Goal: Task Accomplishment & Management: Complete application form

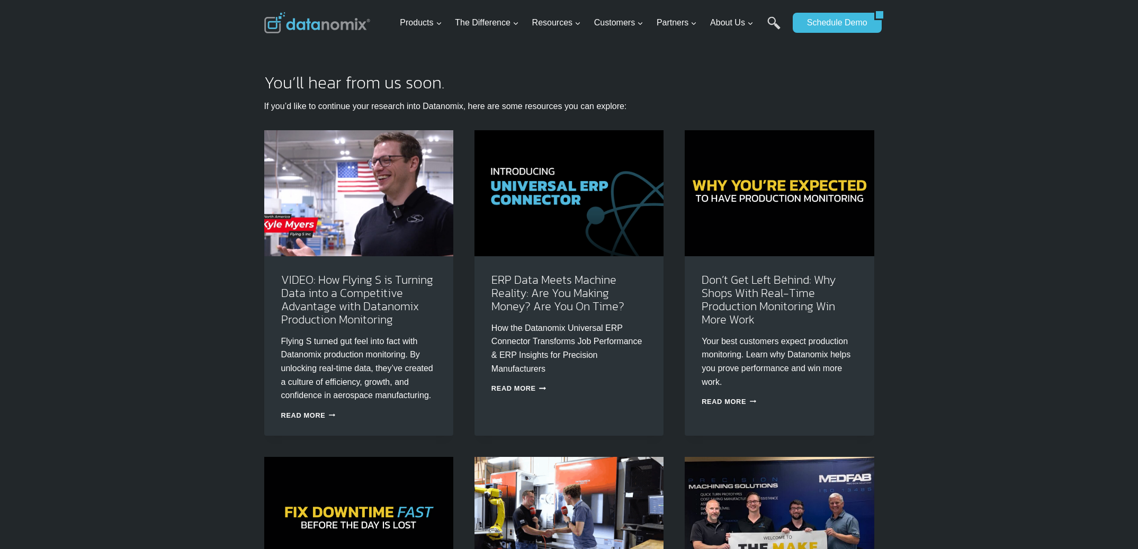
click at [0, 0] on link "Production Monitoring" at bounding box center [0, 0] width 0 height 0
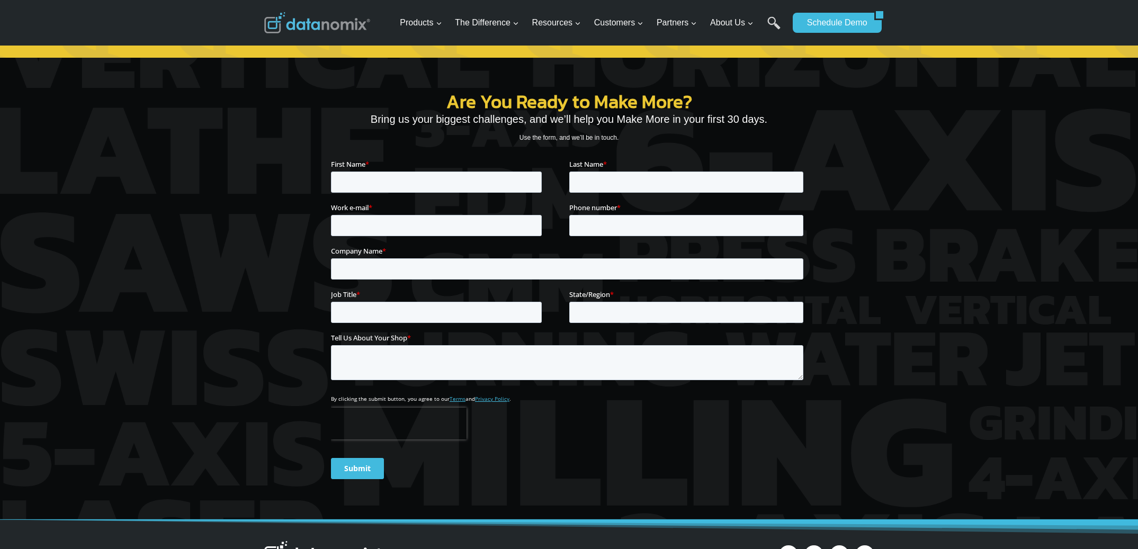
scroll to position [3817, 0]
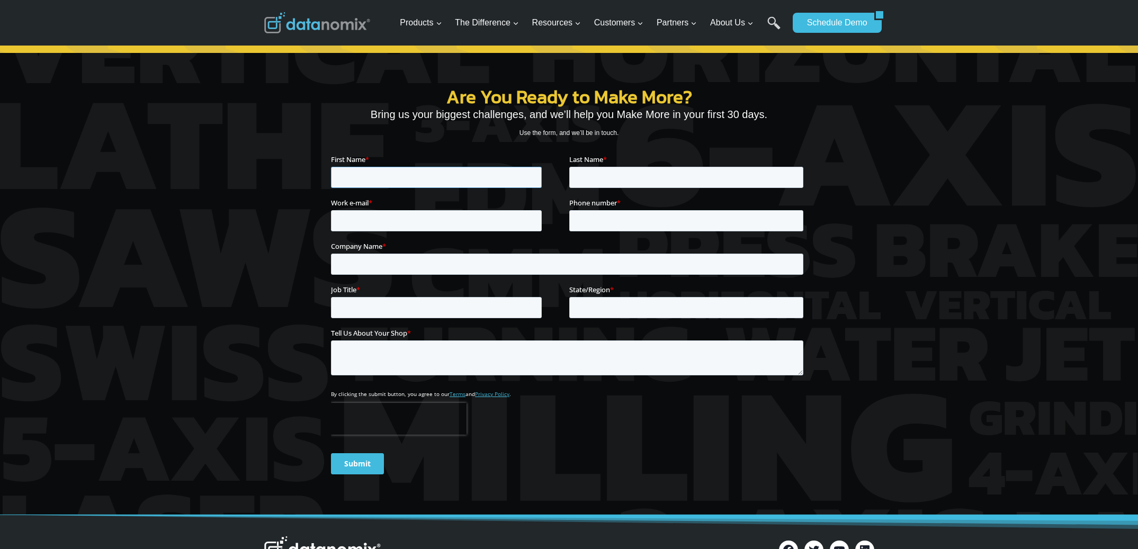
click at [423, 186] on input "First Name *" at bounding box center [435, 177] width 211 height 21
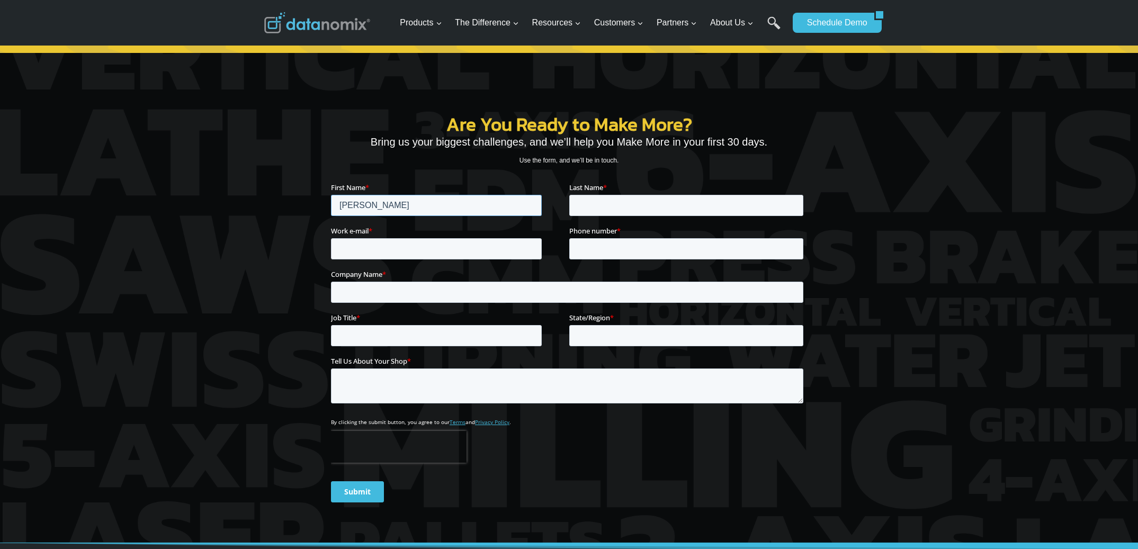
type input "LISA"
type input "Saunders"
click at [380, 249] on input "Work e-mail *" at bounding box center [435, 248] width 211 height 21
type input "[EMAIL_ADDRESS][DOMAIN_NAME]"
type input "6033418020"
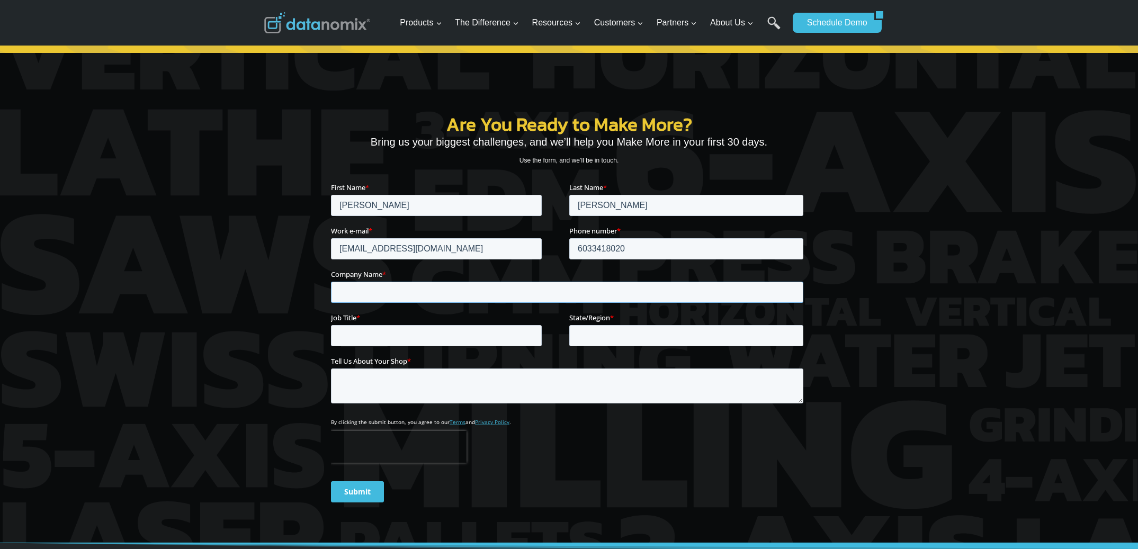
click at [359, 286] on input "Company Name *" at bounding box center [566, 291] width 472 height 21
type input "Datanomix"
type input "Marketing"
type input "NH"
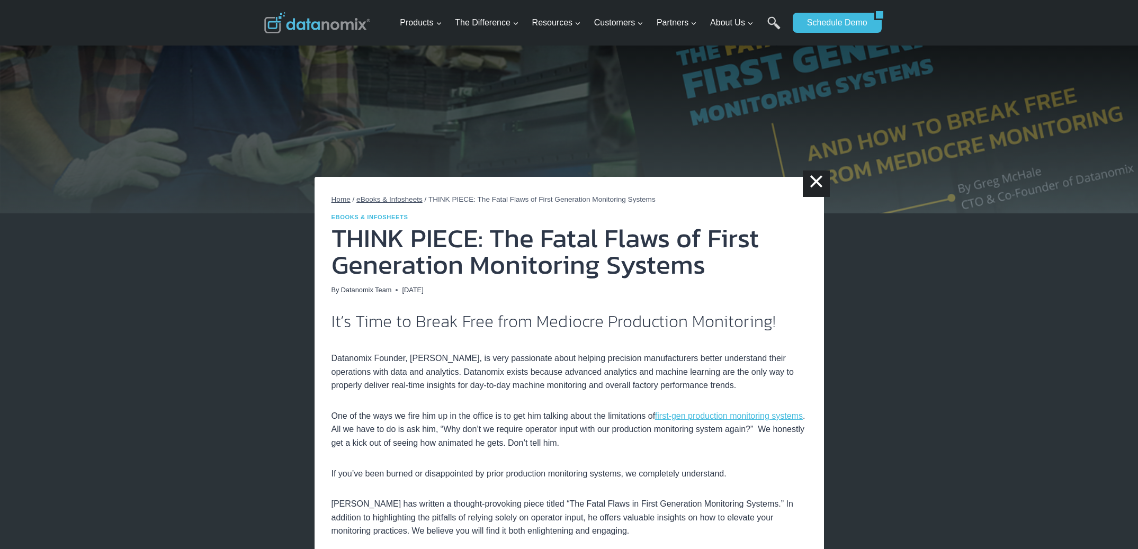
click at [294, 22] on img at bounding box center [317, 22] width 106 height 21
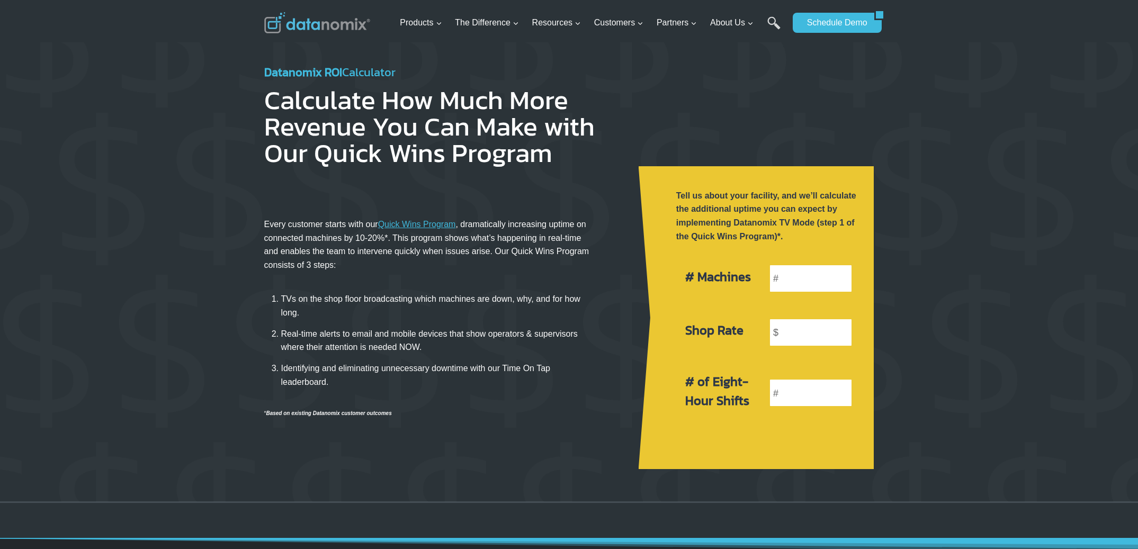
click at [940, 401] on div at bounding box center [569, 271] width 1138 height 459
click at [805, 277] on input "number" at bounding box center [811, 278] width 84 height 29
type input "4"
click at [808, 324] on input "number" at bounding box center [811, 332] width 84 height 29
type input "3"
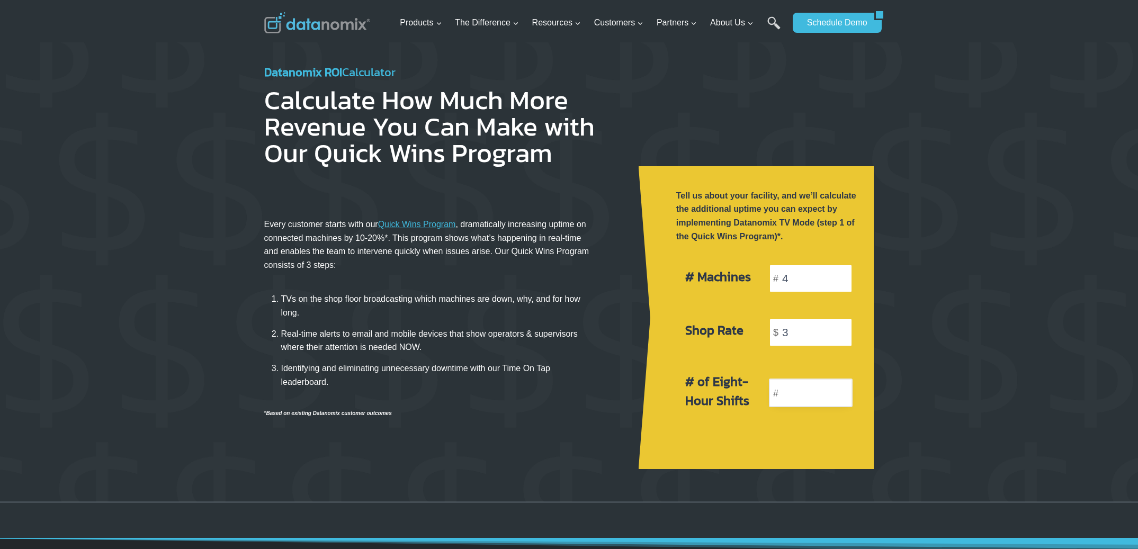
click at [794, 399] on input "number" at bounding box center [811, 393] width 84 height 29
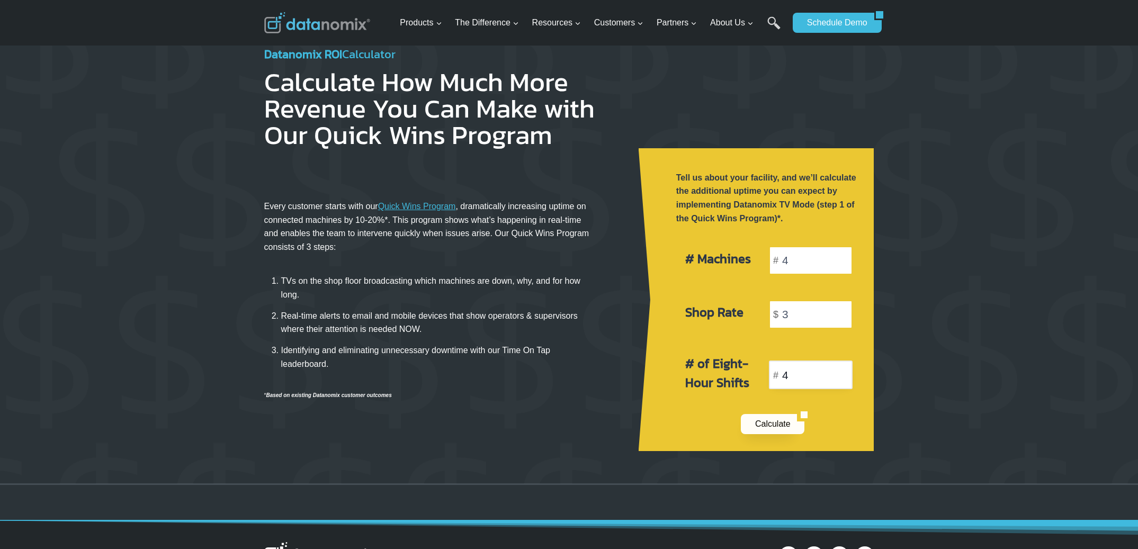
type input "4"
drag, startPoint x: 784, startPoint y: 416, endPoint x: 952, endPoint y: 405, distance: 168.8
click at [784, 417] on link "Calculate" at bounding box center [769, 424] width 57 height 20
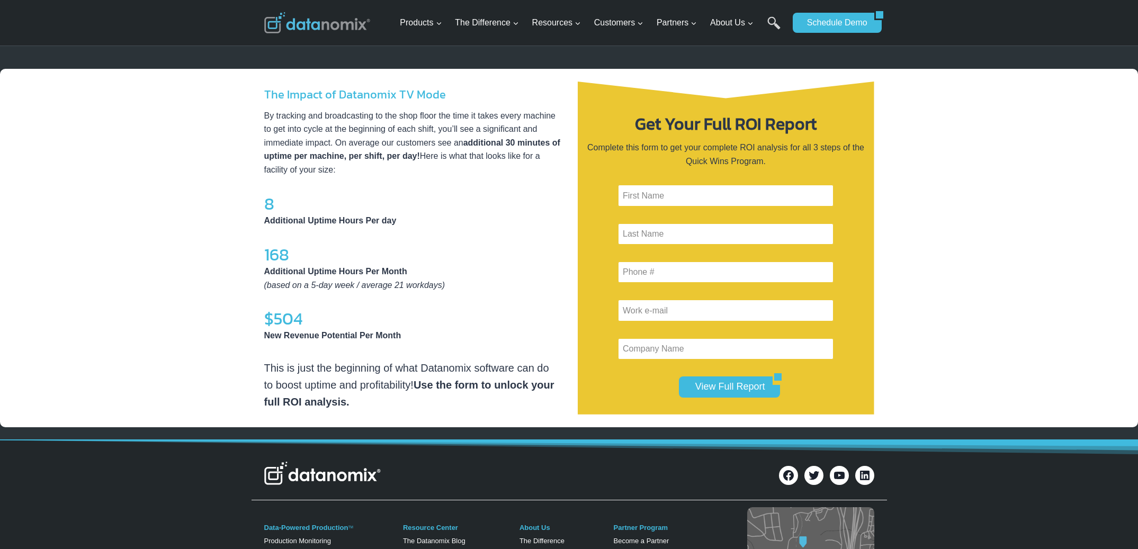
scroll to position [462, 0]
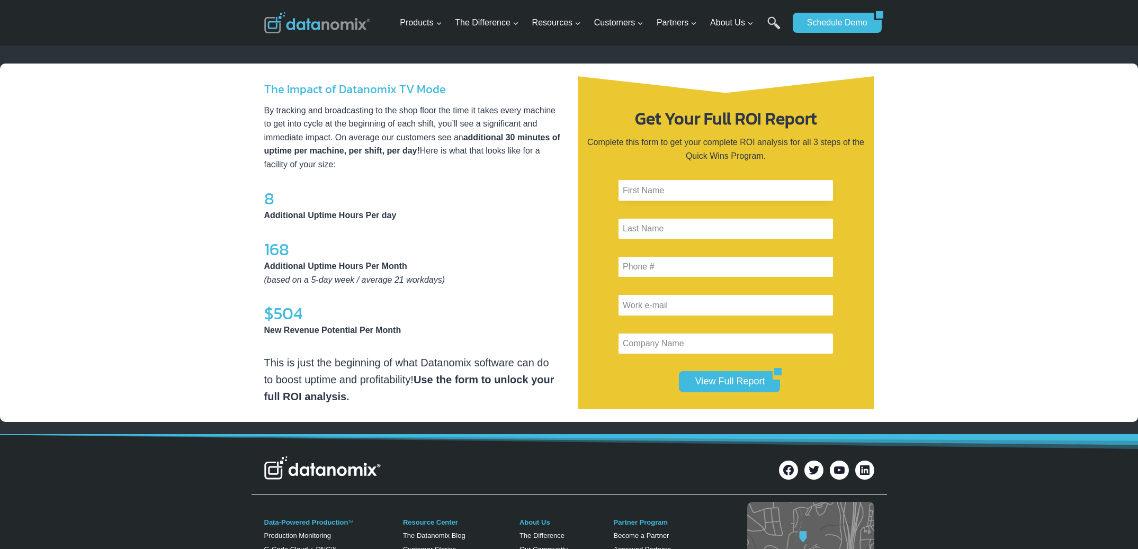
click at [655, 187] on input "Contact form" at bounding box center [726, 190] width 216 height 21
type input "lisa"
type input "saunders"
type input "6033418020"
type input "lsaunders@datanomix.io"
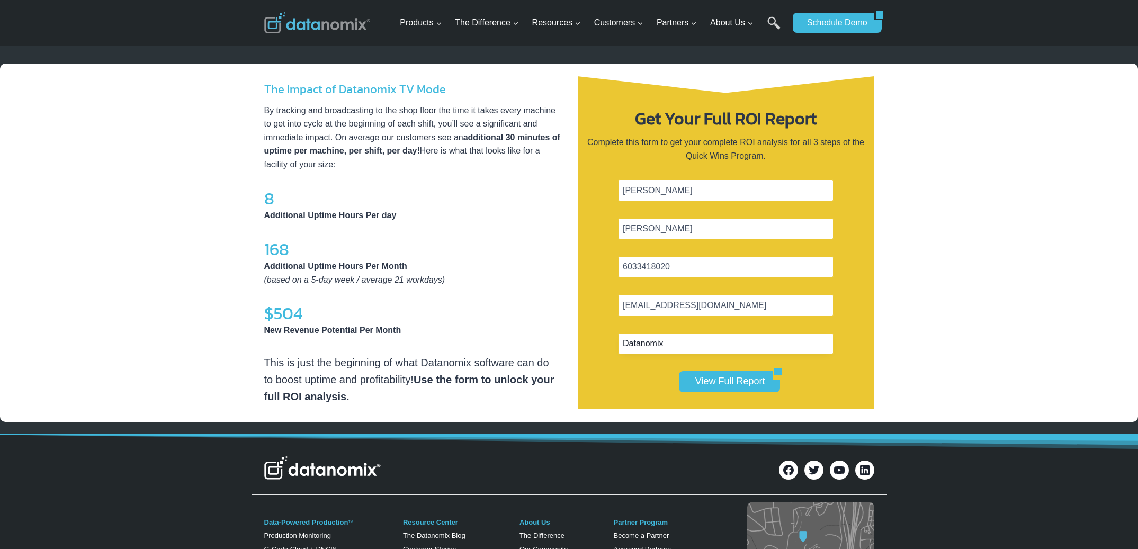
type input "Datanomix"
click at [679, 371] on input "View Full Report" at bounding box center [726, 381] width 94 height 21
click at [746, 383] on input "View Full Report" at bounding box center [726, 381] width 94 height 21
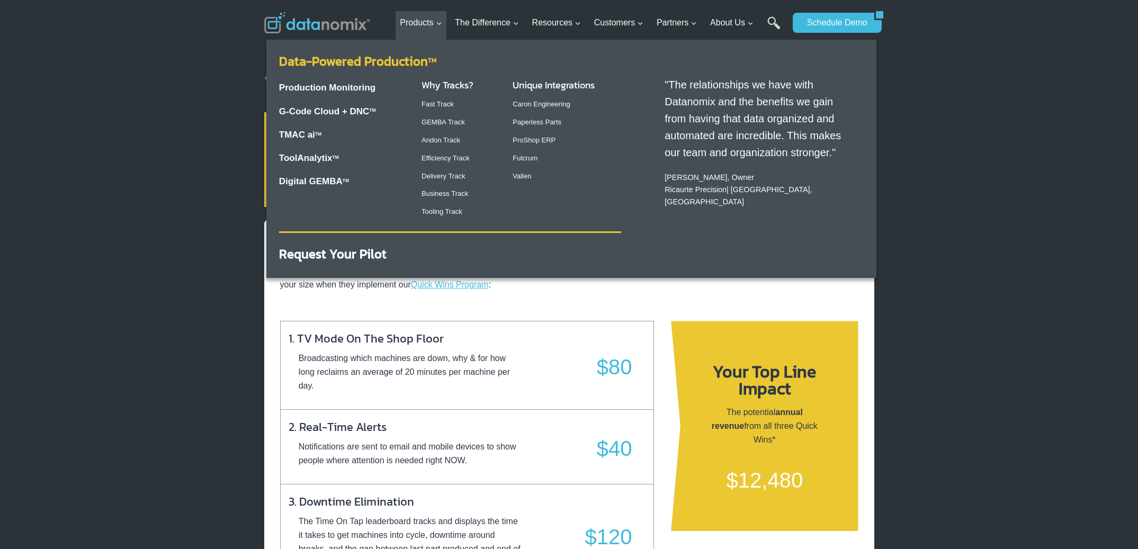
click at [377, 60] on link "Data-Powered Production TM" at bounding box center [357, 61] width 157 height 19
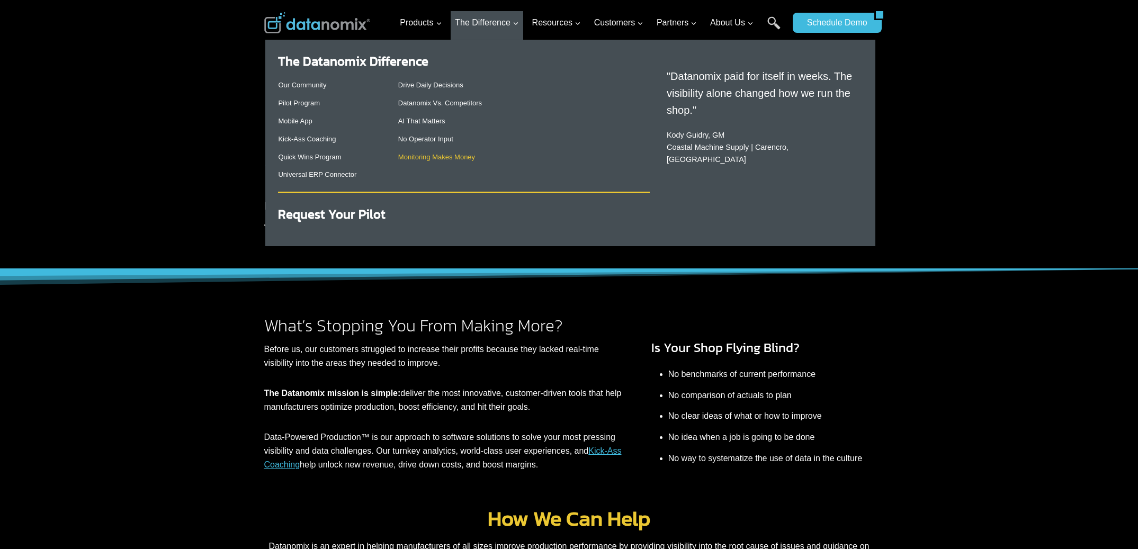
click at [446, 158] on link "Monitoring Makes Money" at bounding box center [436, 157] width 77 height 8
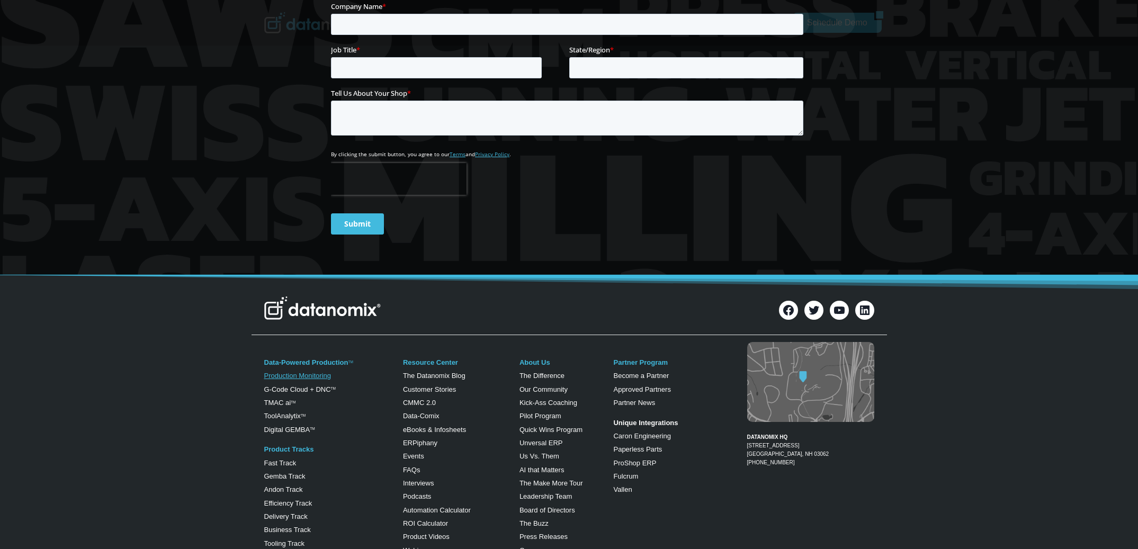
click at [314, 379] on link "Production Monitoring" at bounding box center [297, 376] width 67 height 8
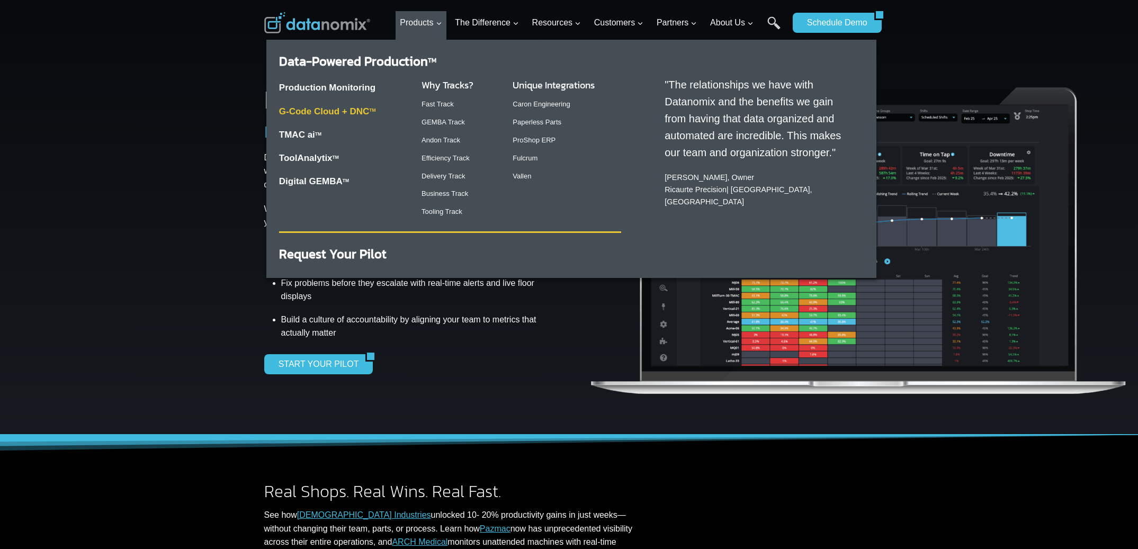
click at [321, 114] on link "G-Code Cloud + DNC TM" at bounding box center [327, 111] width 97 height 10
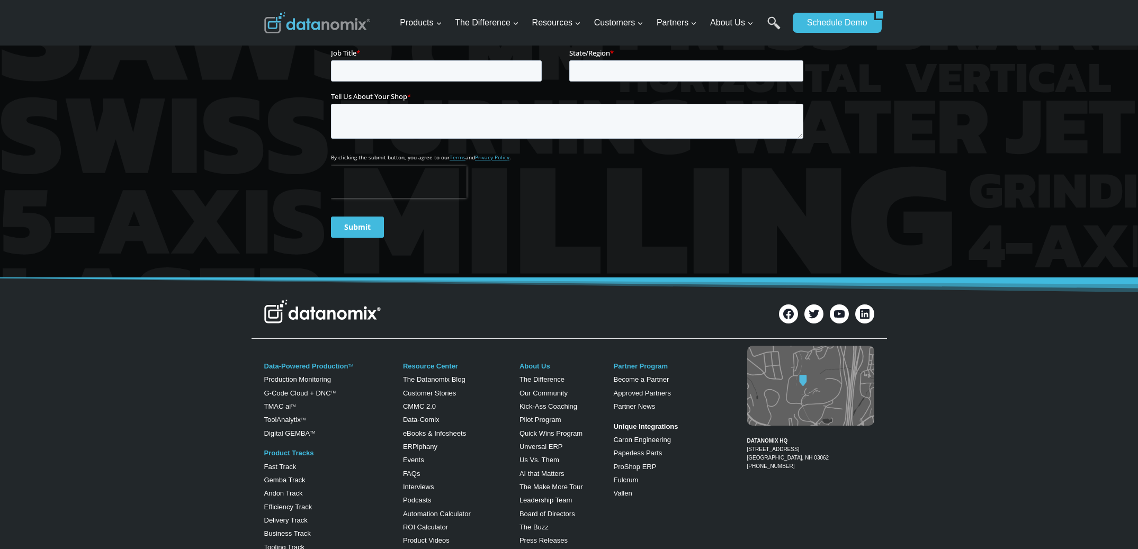
scroll to position [1976, 0]
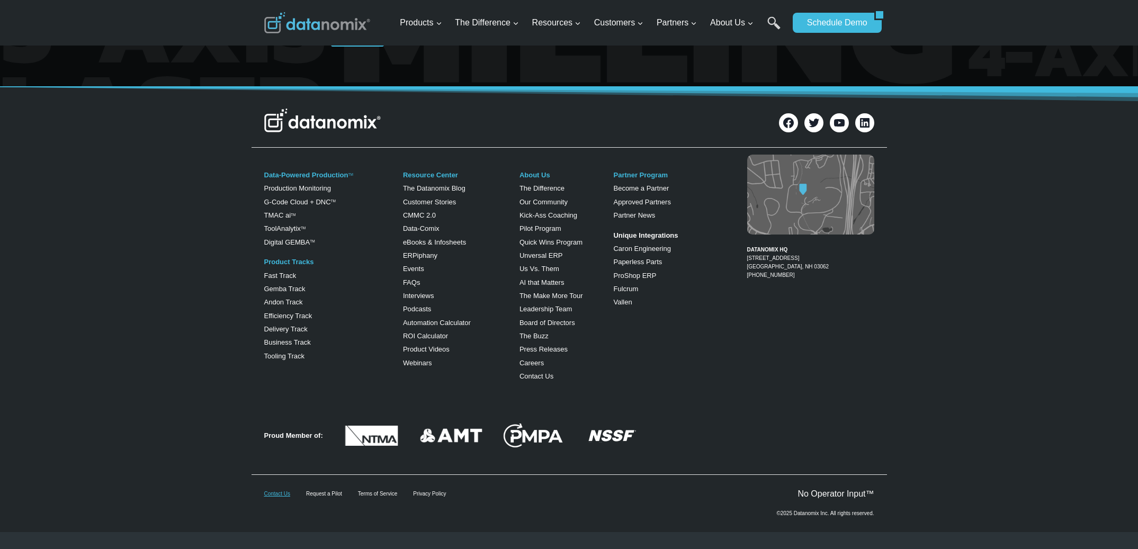
click at [276, 495] on link "Contact Us" at bounding box center [277, 494] width 26 height 6
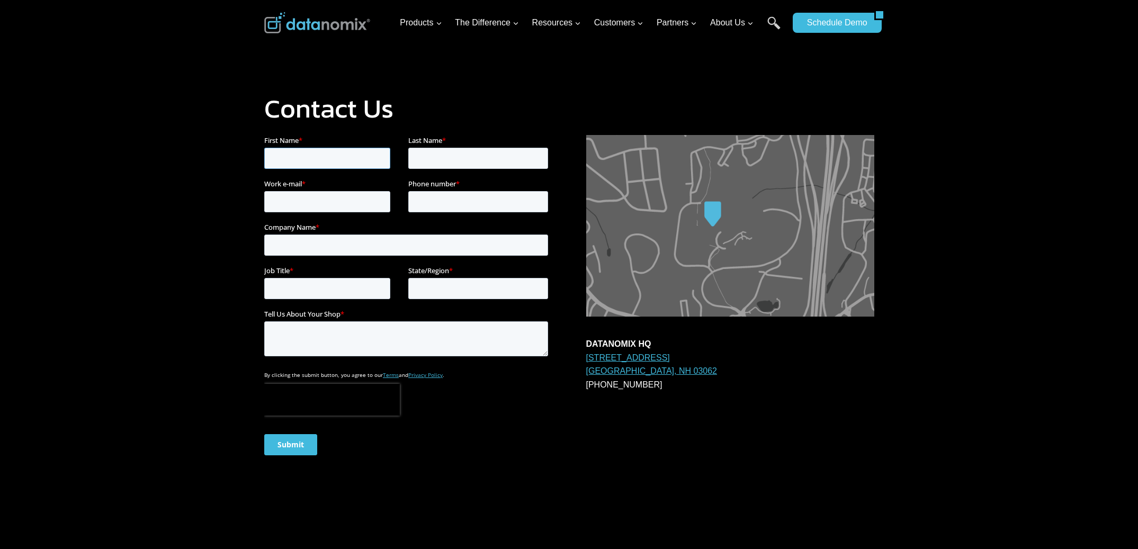
click at [286, 164] on input "First Name *" at bounding box center [327, 158] width 126 height 21
type input "lisa"
type input "saunders"
type input "lsaunders@datanomix.io"
type input "6033418020"
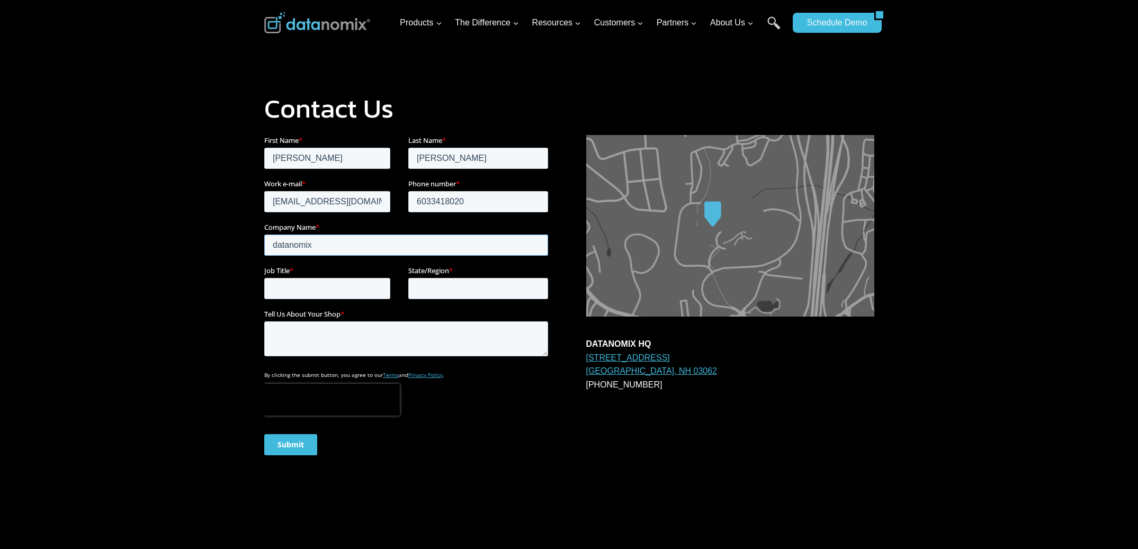
type input "datanomix"
type input "marketing"
type input "NH"
type textarea "t"
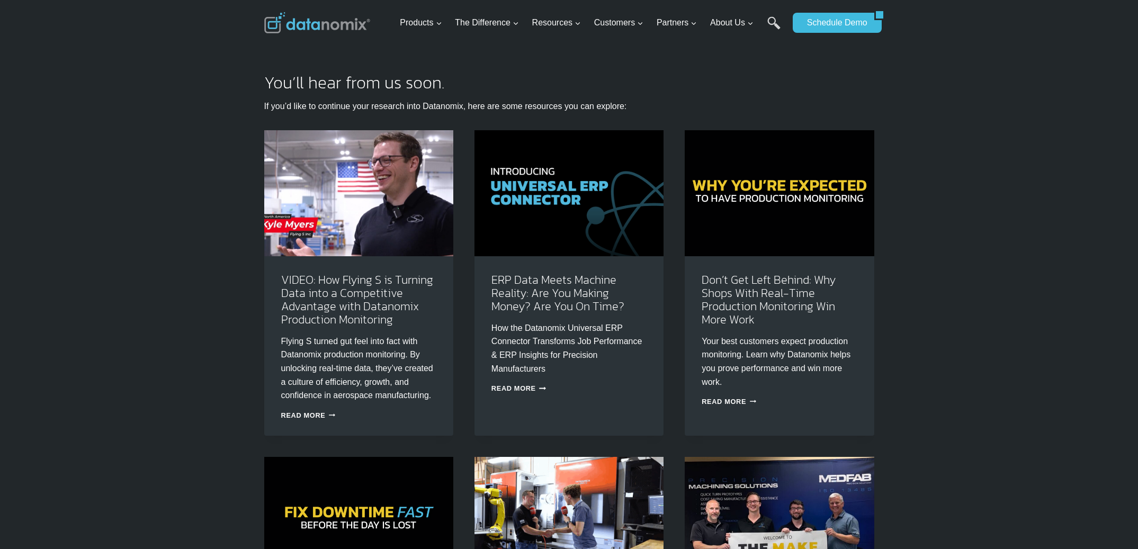
click at [26, 276] on div "You’ll hear from us soon. If you’d like to continue your research into Datanomi…" at bounding box center [569, 403] width 1138 height 806
click at [545, 41] on div "Products Expand Data-Powered Production TM Production Monitoring G-Code Cloud +…" at bounding box center [592, 23] width 392 height 46
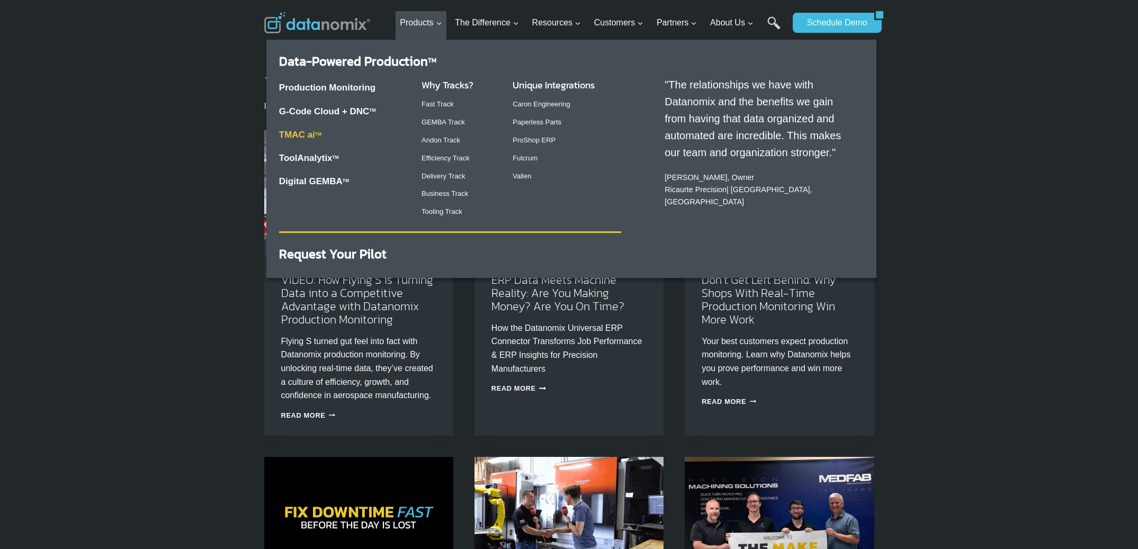
click at [308, 133] on link "TMAC ai TM" at bounding box center [300, 135] width 42 height 10
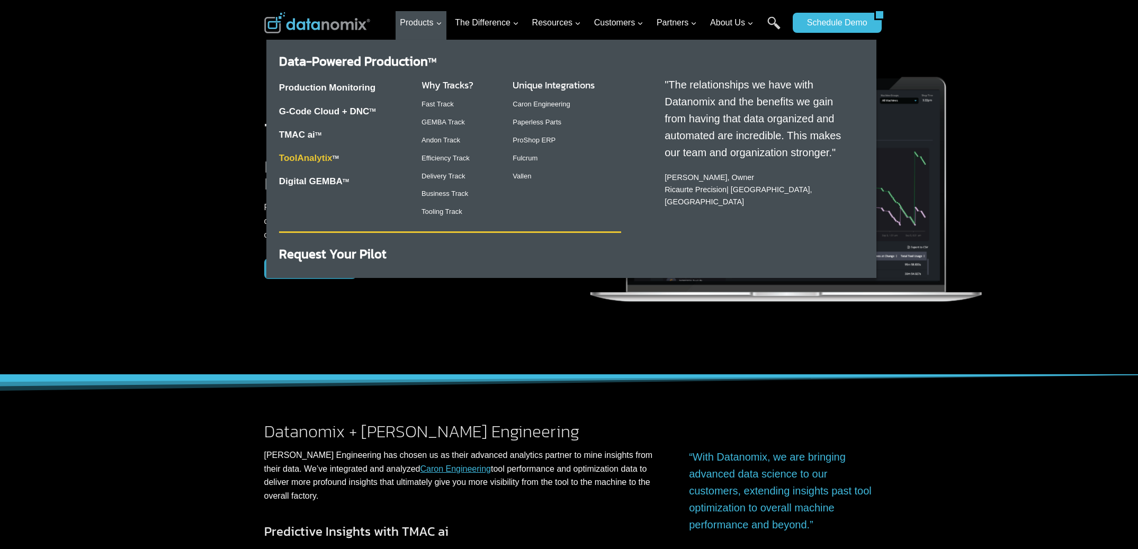
click at [327, 156] on link "ToolAnalytix" at bounding box center [305, 158] width 53 height 10
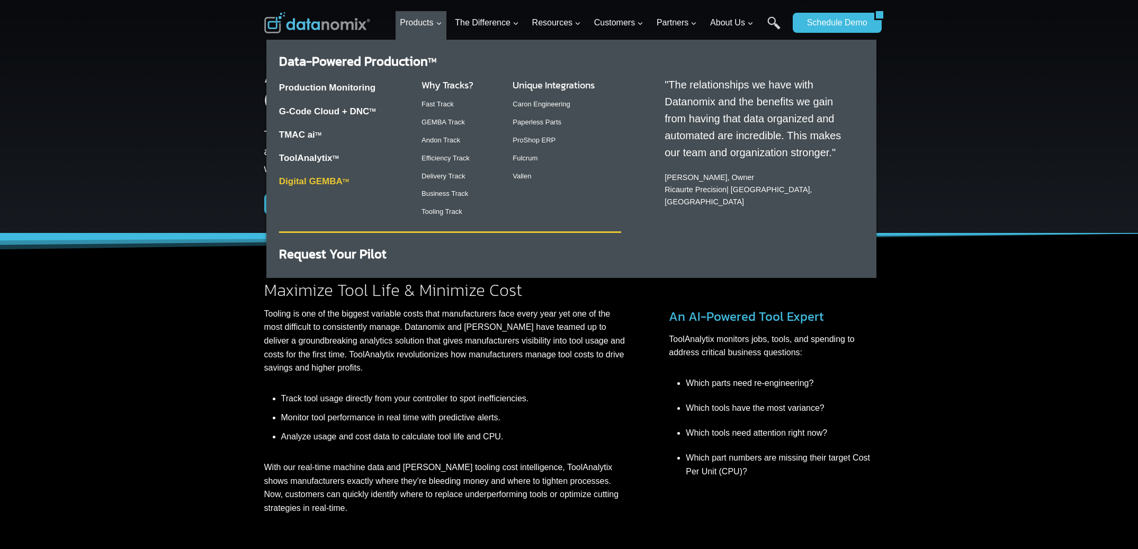
click at [288, 178] on link "Digital GEMBA TM" at bounding box center [314, 181] width 70 height 10
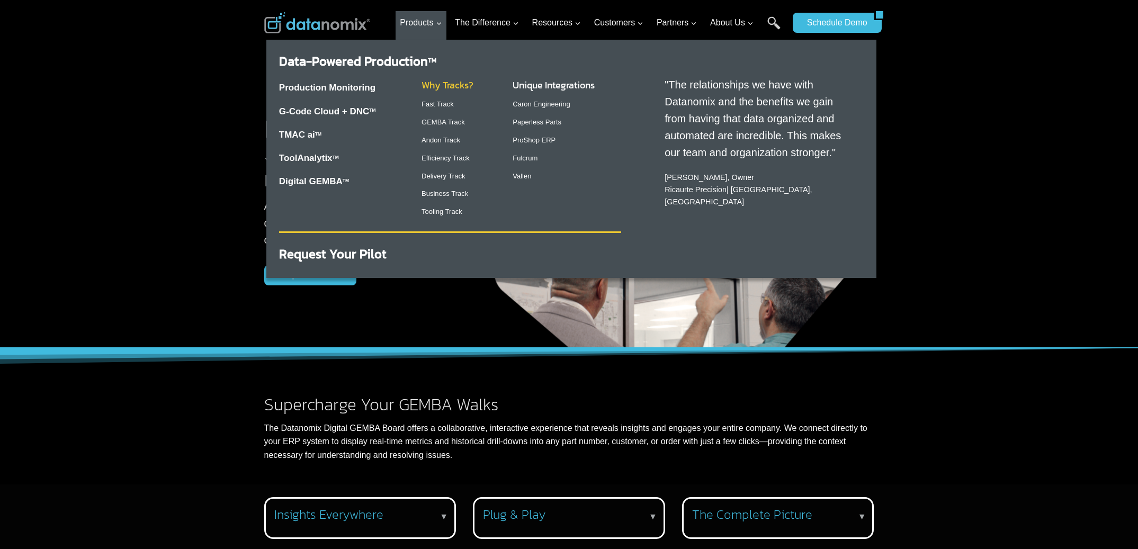
click at [451, 83] on link "Why Tracks?" at bounding box center [448, 85] width 52 height 14
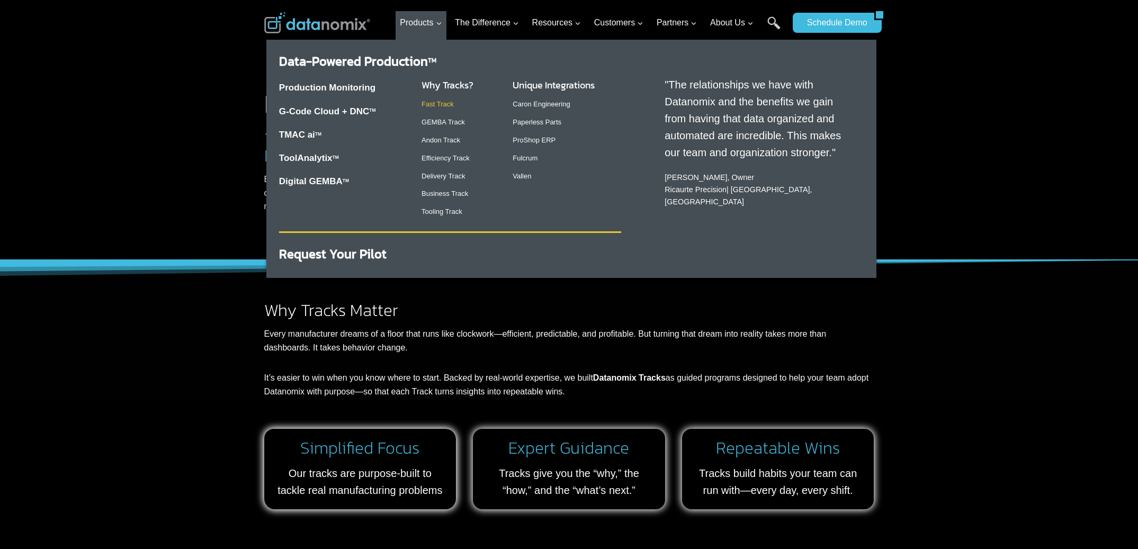
click at [437, 105] on link "Fast Track" at bounding box center [438, 104] width 32 height 8
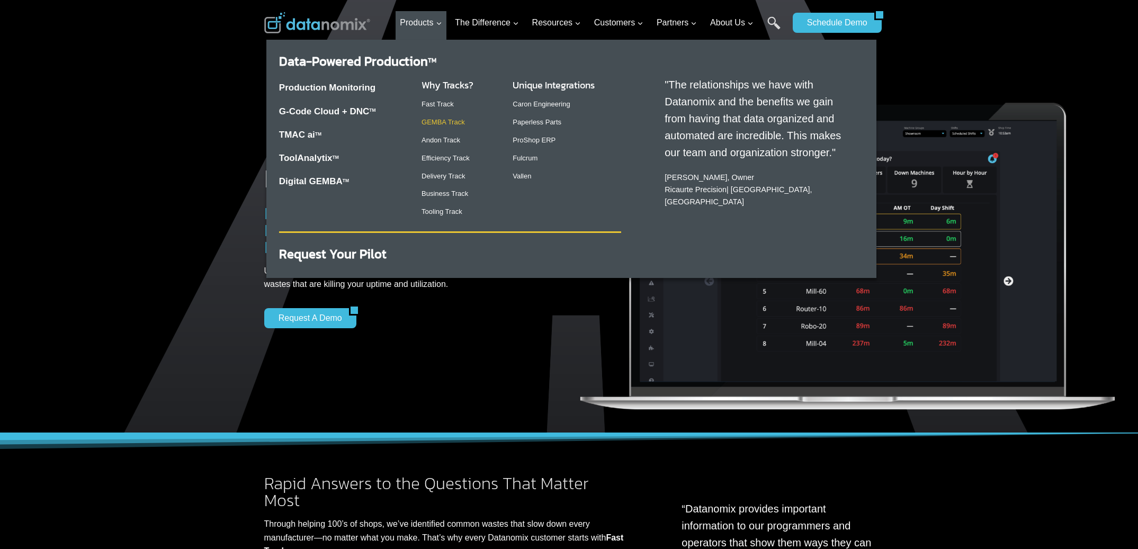
click at [437, 122] on link "GEMBA Track" at bounding box center [443, 122] width 43 height 8
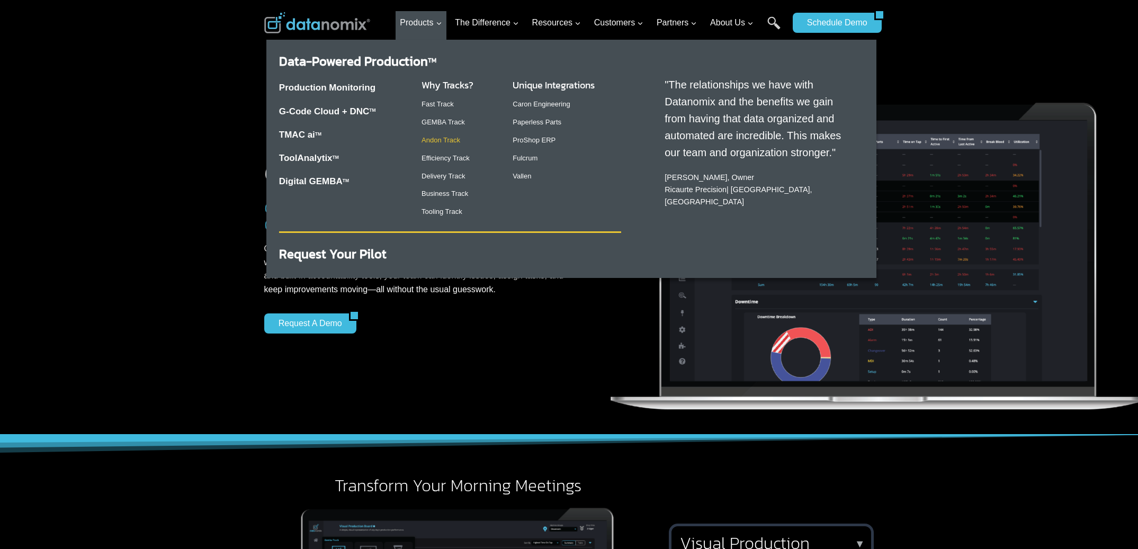
click at [440, 140] on link "Andon Track" at bounding box center [441, 140] width 39 height 8
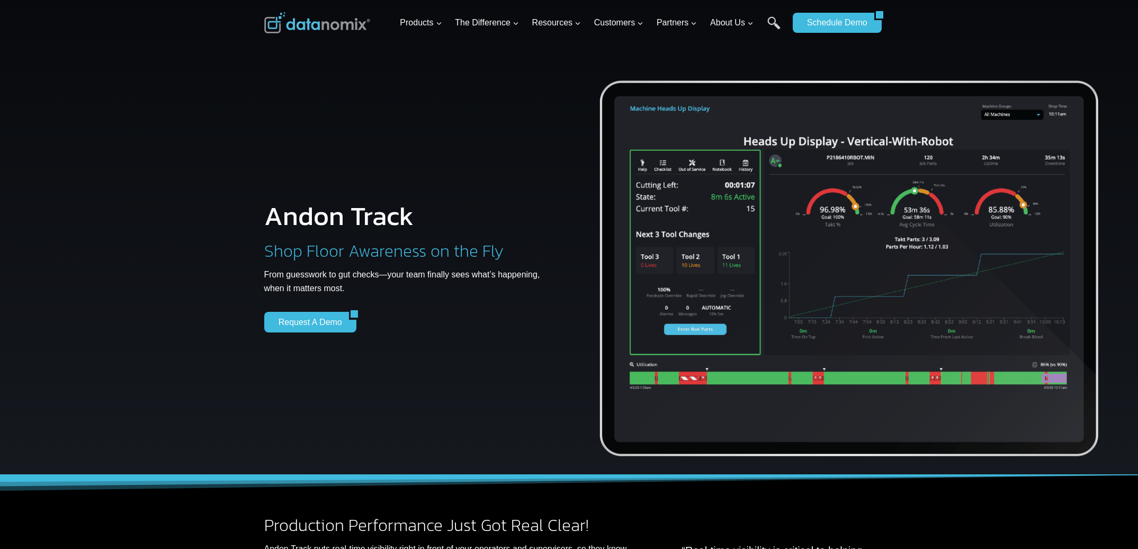
click at [243, 174] on div at bounding box center [569, 250] width 1138 height 501
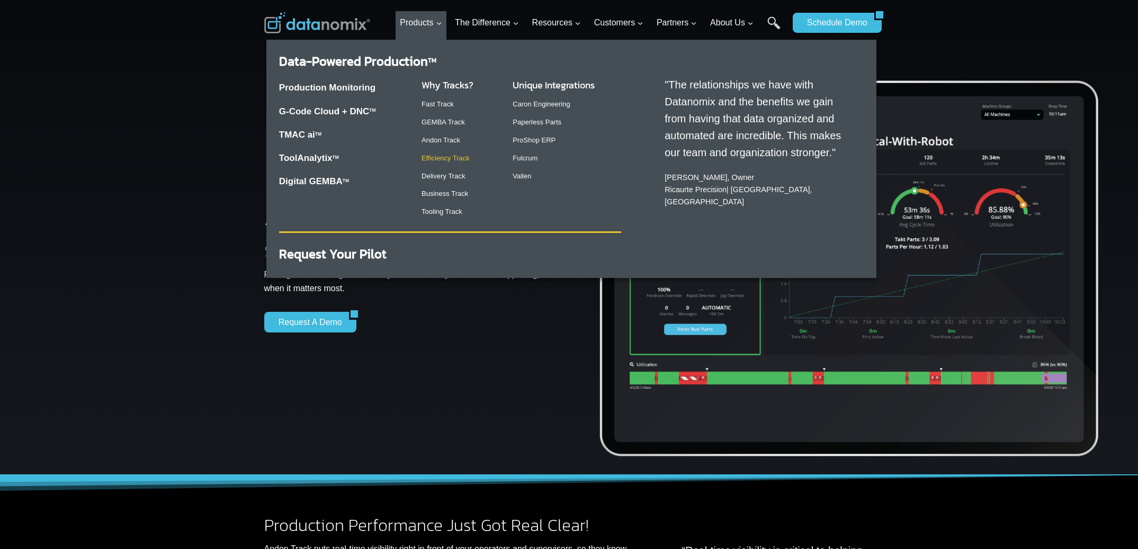
click at [437, 160] on link "Efficiency Track" at bounding box center [446, 158] width 48 height 8
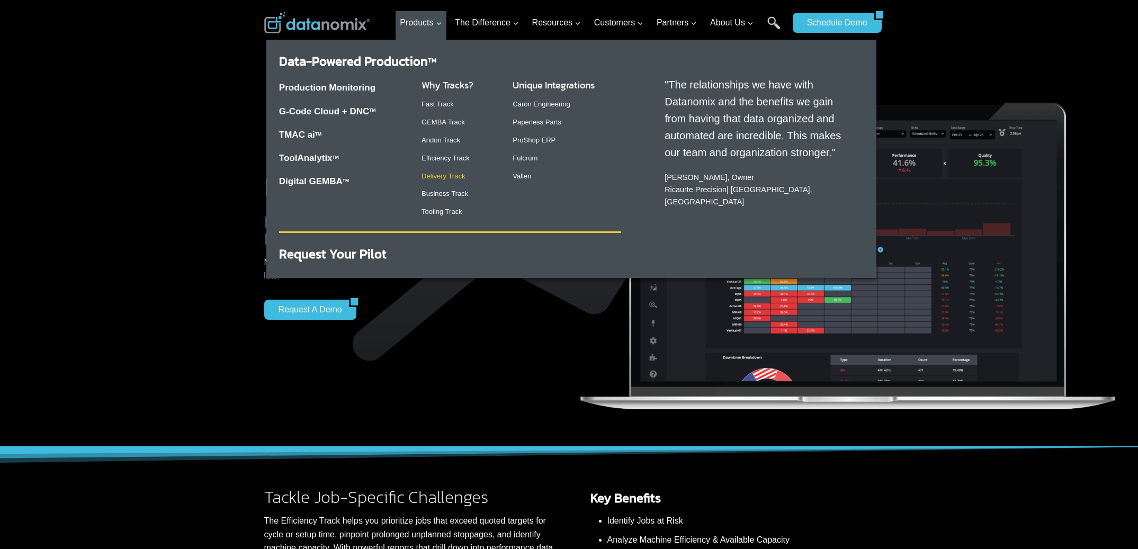
click at [451, 176] on link "Delivery Track" at bounding box center [443, 176] width 43 height 8
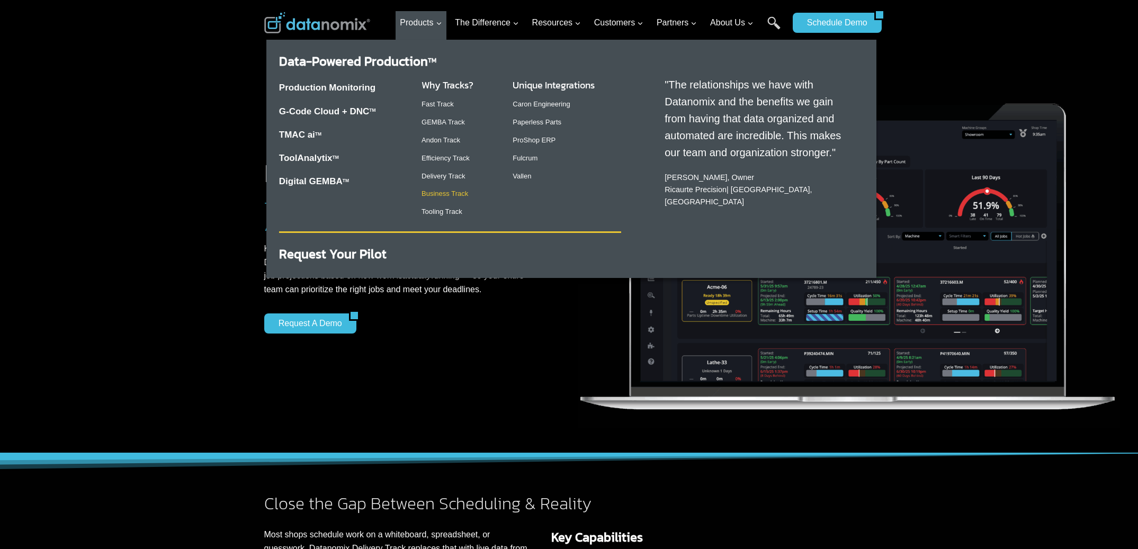
click at [449, 196] on link "Business Track" at bounding box center [445, 194] width 47 height 8
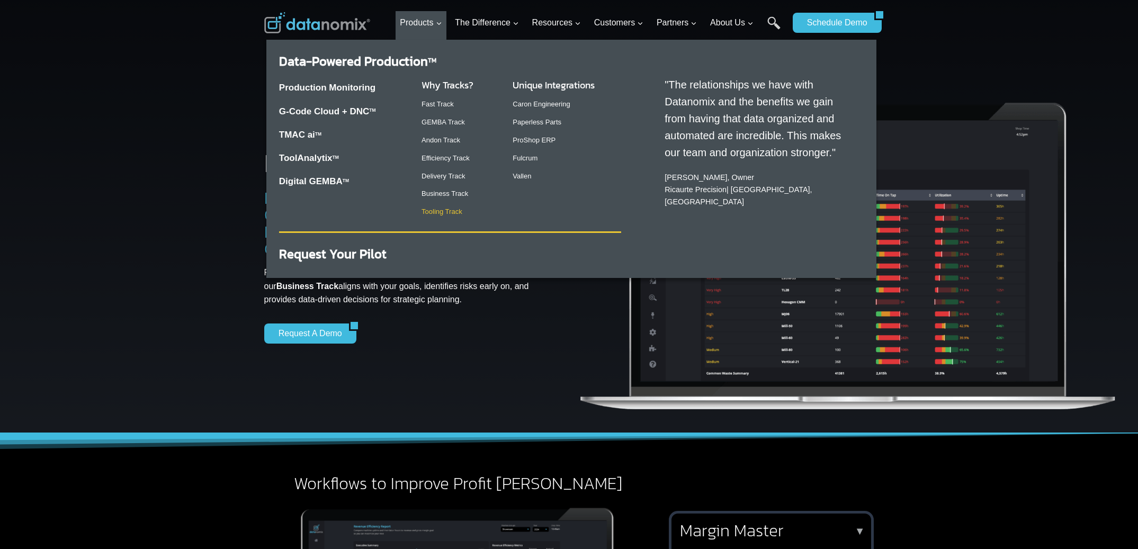
click at [451, 210] on link "Tooling Track" at bounding box center [442, 212] width 41 height 8
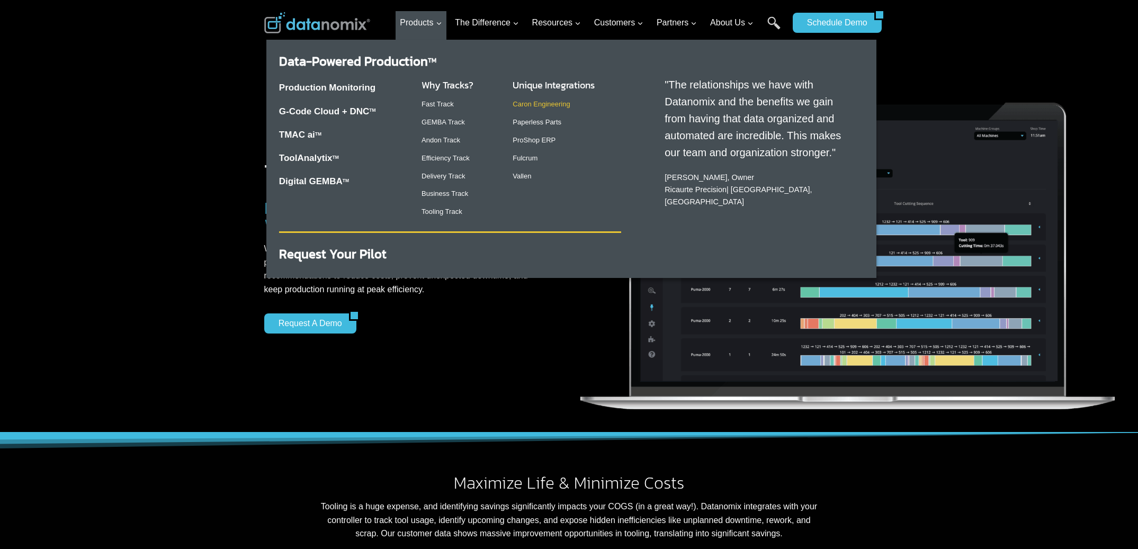
click at [535, 108] on link "Caron Engineering" at bounding box center [541, 104] width 57 height 8
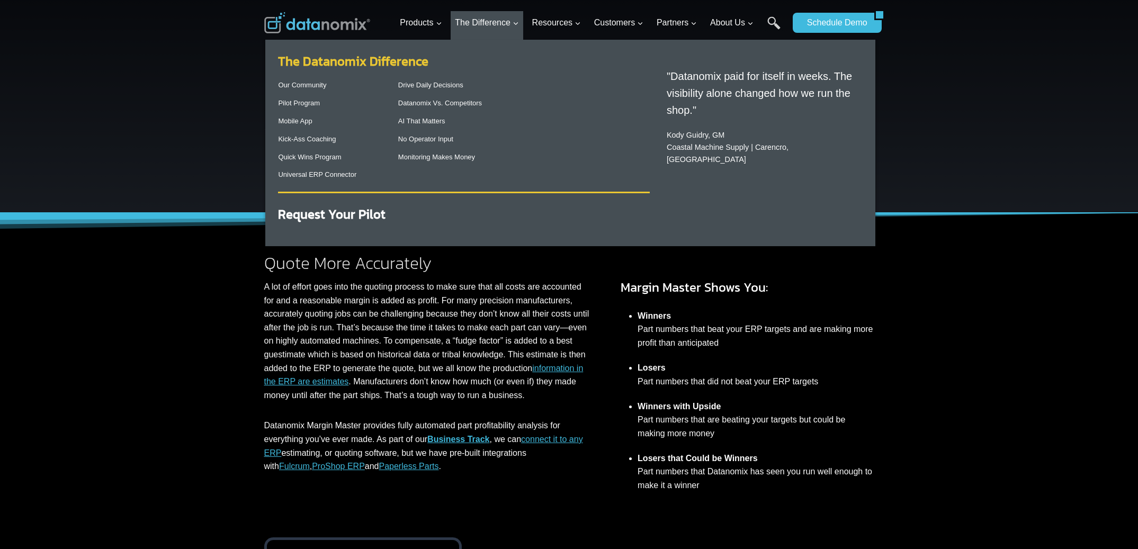
click at [396, 59] on link "The Datanomix Difference" at bounding box center [353, 61] width 150 height 19
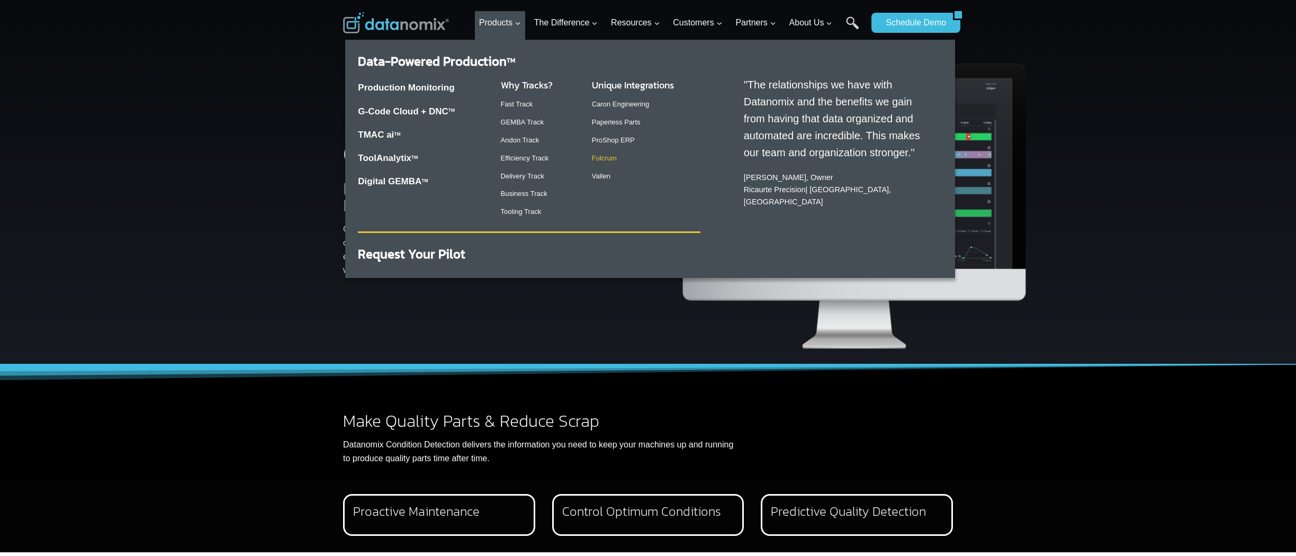
click at [607, 158] on link "Fulcrum" at bounding box center [604, 158] width 25 height 8
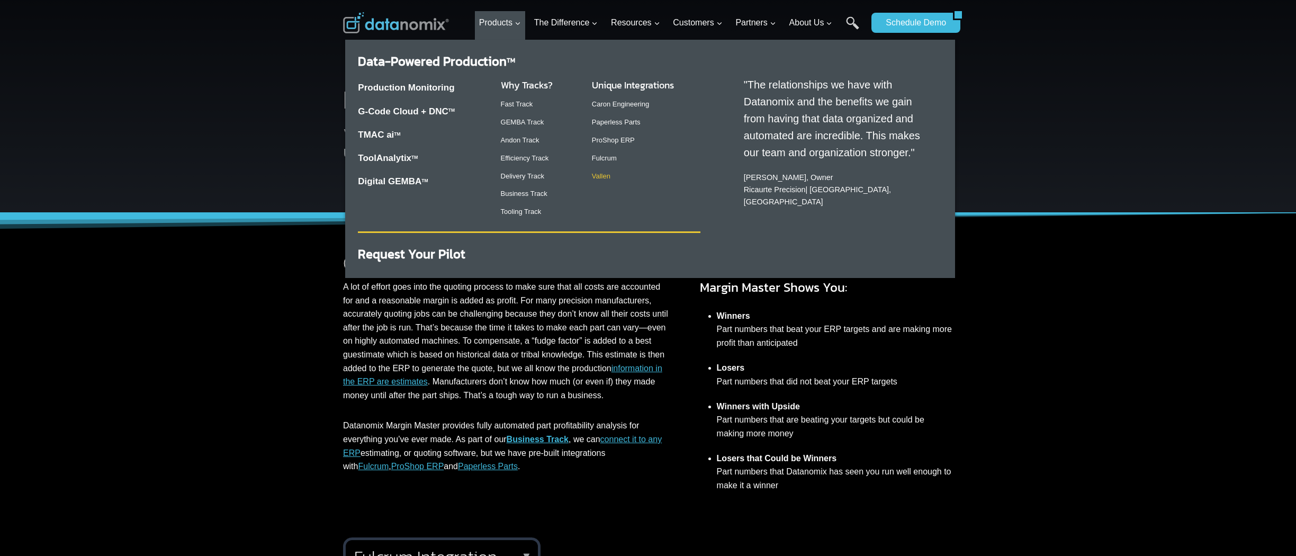
click at [604, 175] on link "Vallen" at bounding box center [601, 176] width 19 height 8
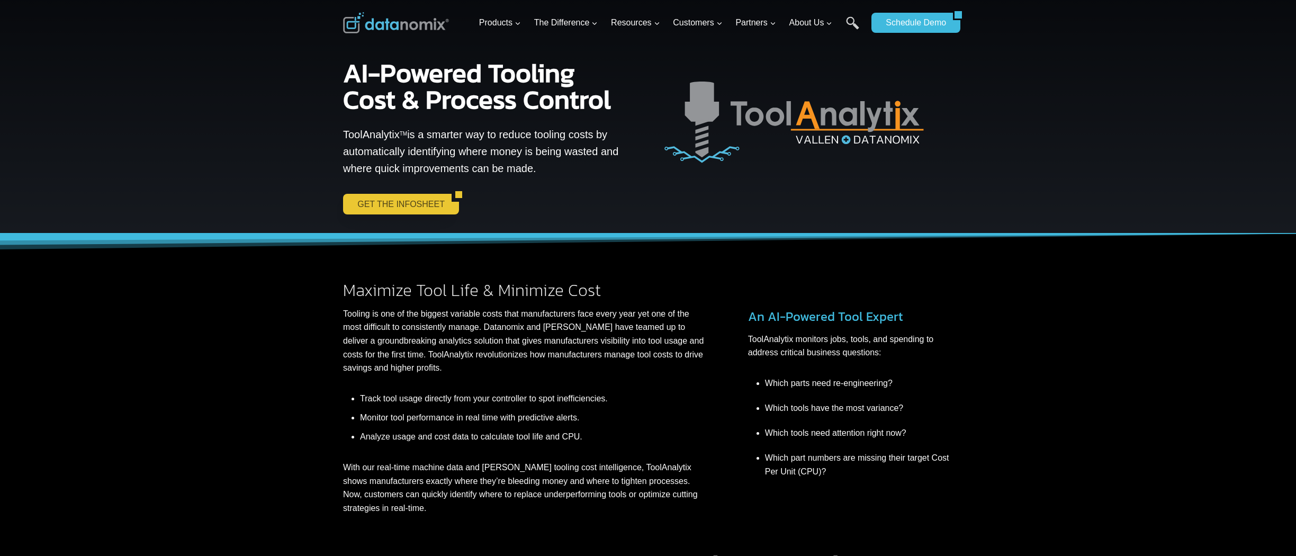
click at [390, 205] on link "GET THE INFOSHEET" at bounding box center [397, 204] width 109 height 20
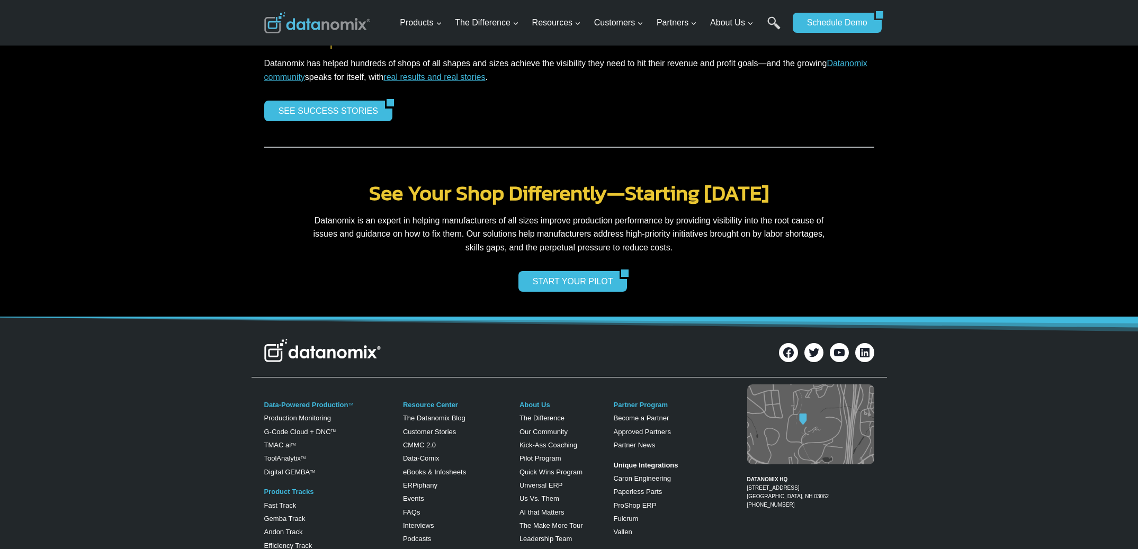
scroll to position [2189, 0]
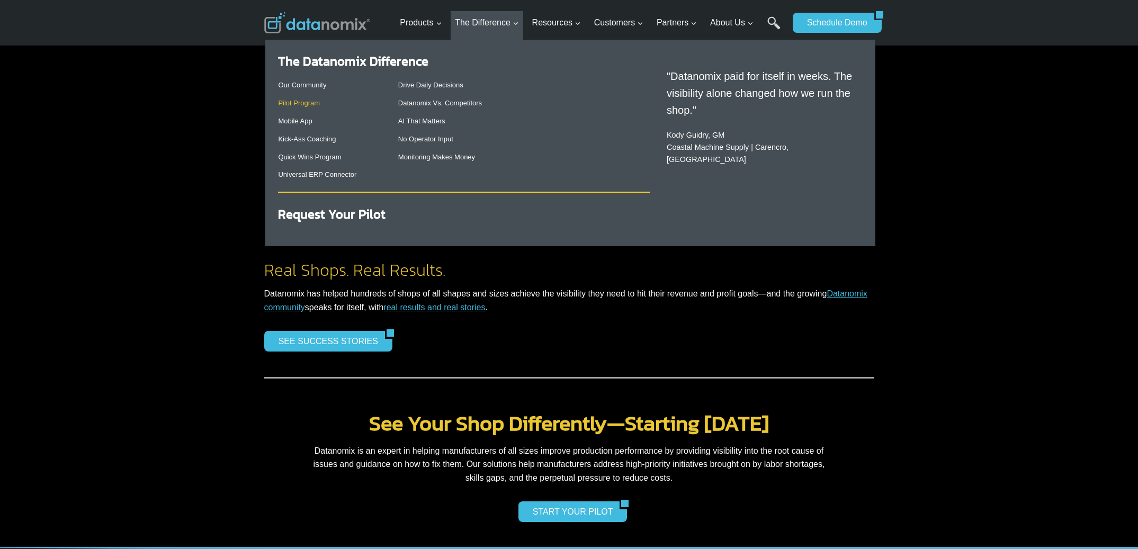
click at [302, 105] on link "Pilot Program" at bounding box center [299, 103] width 42 height 8
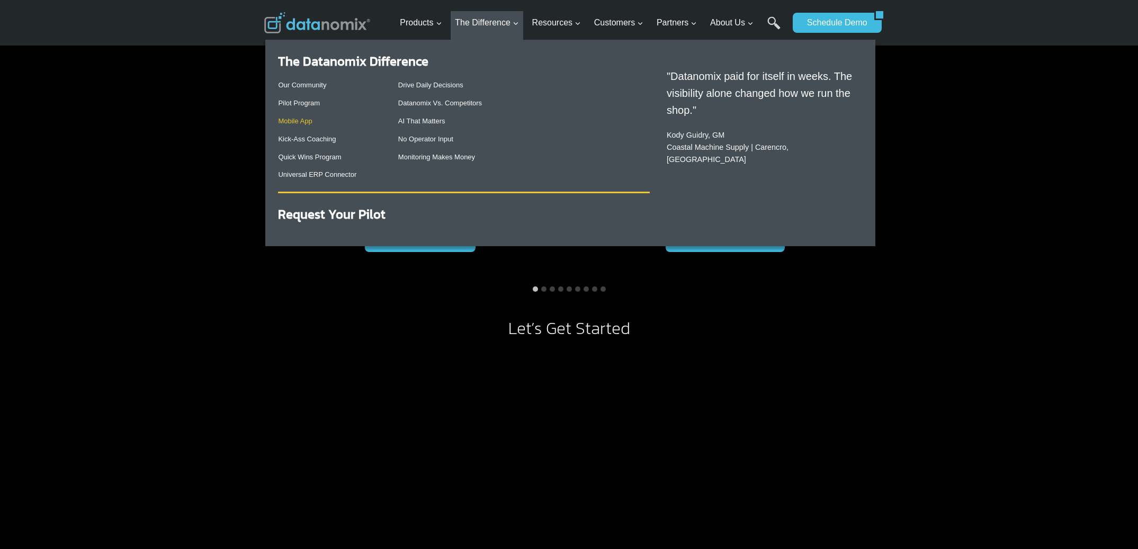
click at [297, 124] on link "Mobile App" at bounding box center [295, 121] width 34 height 8
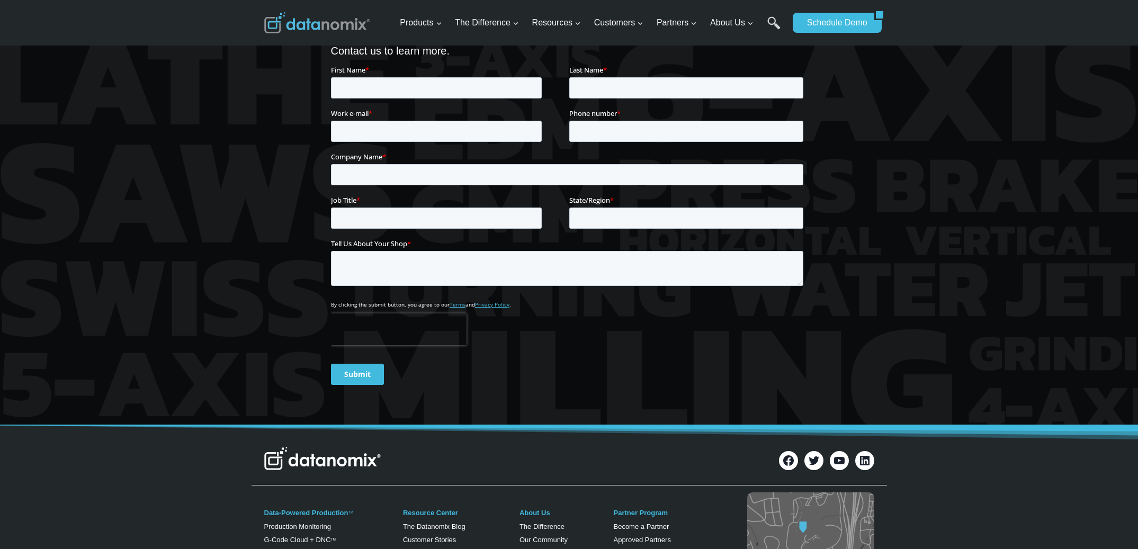
scroll to position [1368, 0]
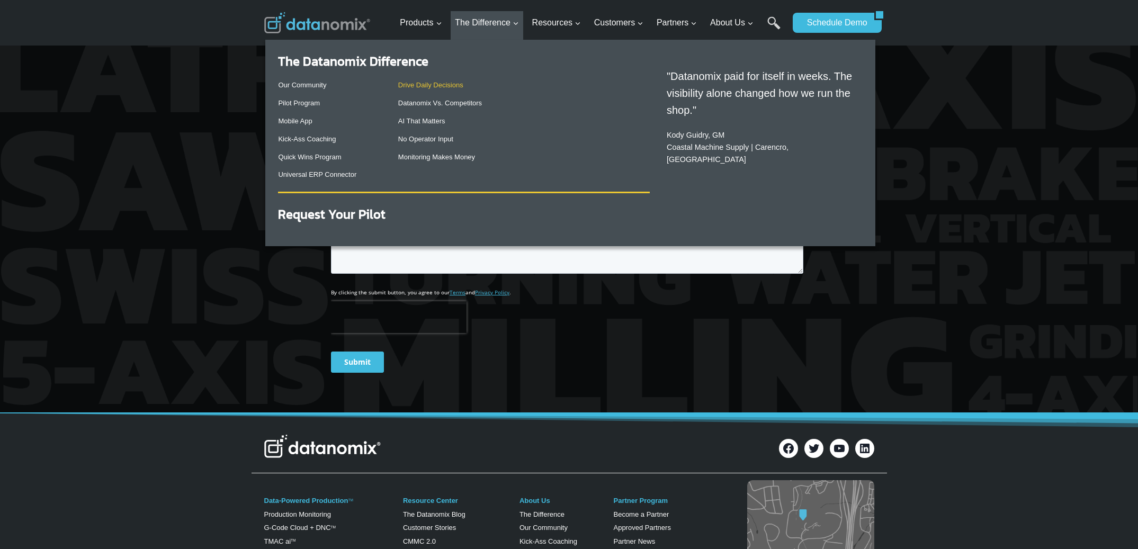
click at [438, 84] on link "Drive Daily Decisions" at bounding box center [430, 85] width 65 height 8
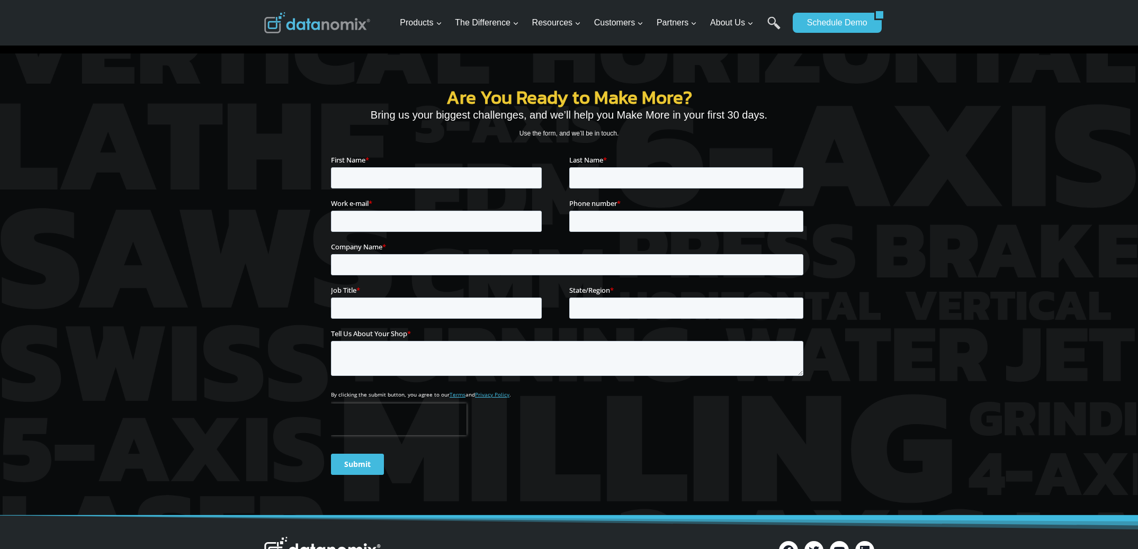
scroll to position [1238, 0]
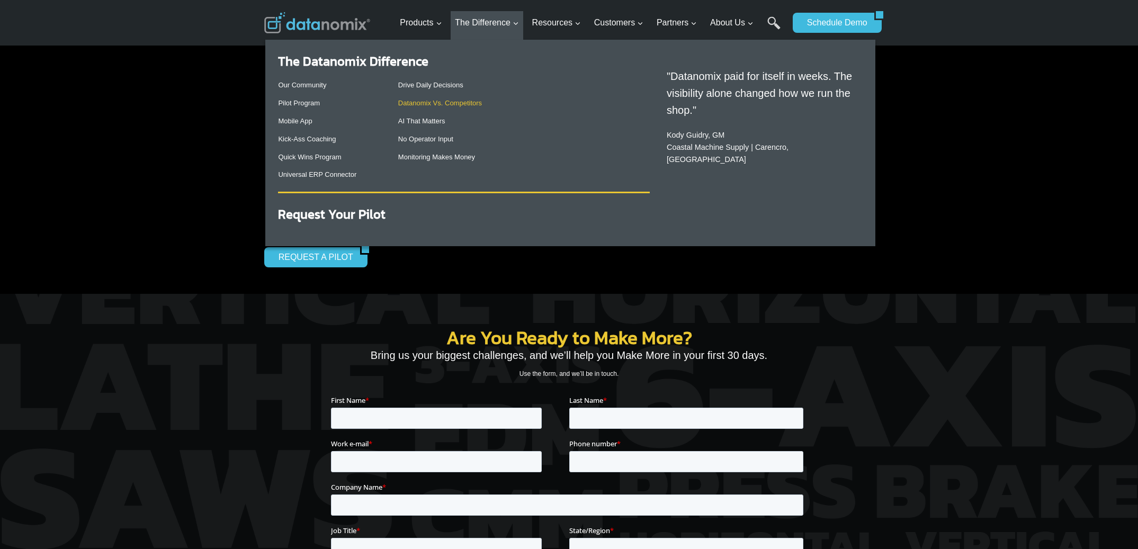
click at [427, 104] on link "Datanomix Vs. Competitors" at bounding box center [440, 103] width 84 height 8
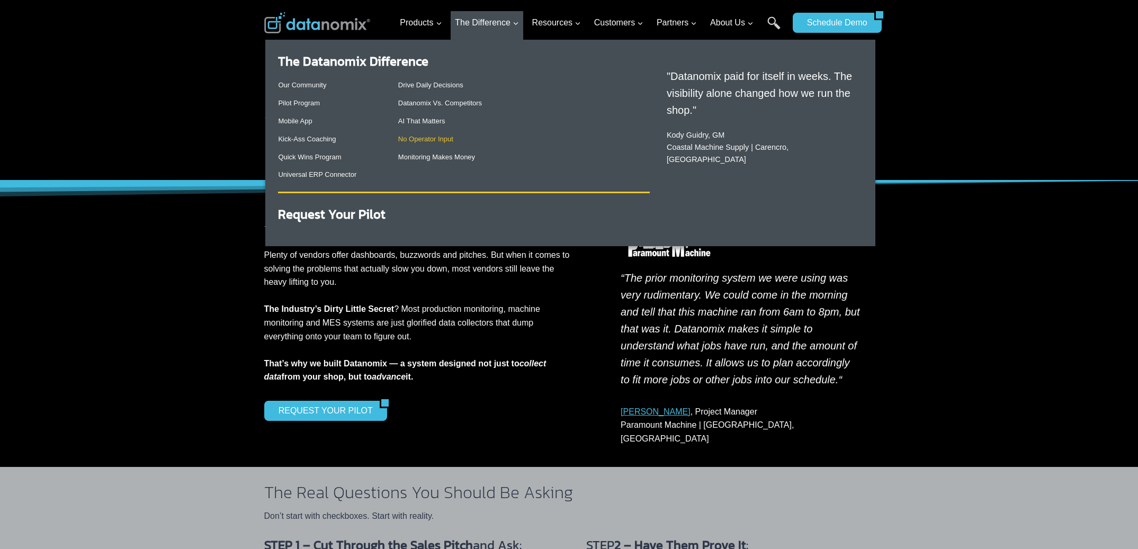
click at [427, 140] on link "No Operator Input" at bounding box center [425, 139] width 55 height 8
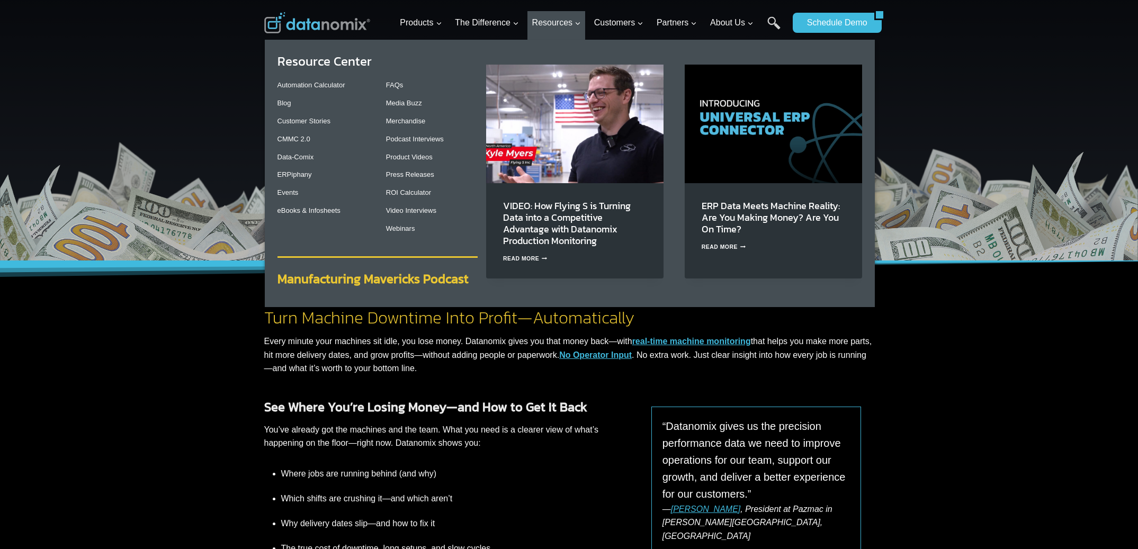
click at [369, 280] on strong "Manufacturing Mavericks Podcast" at bounding box center [372, 279] width 191 height 19
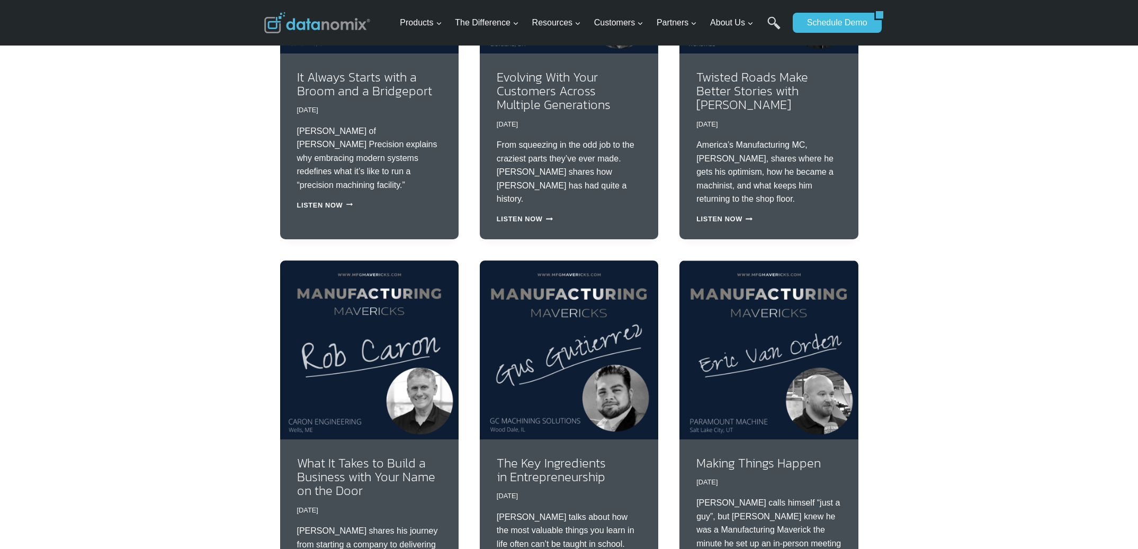
scroll to position [2004, 0]
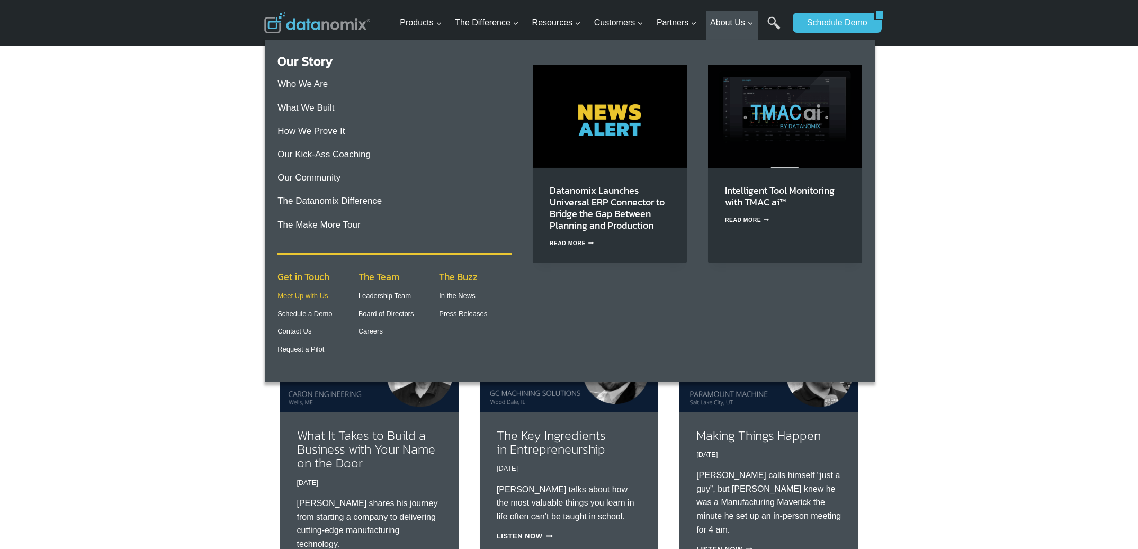
click at [286, 300] on link "Meet Up with Us" at bounding box center [302, 296] width 50 height 8
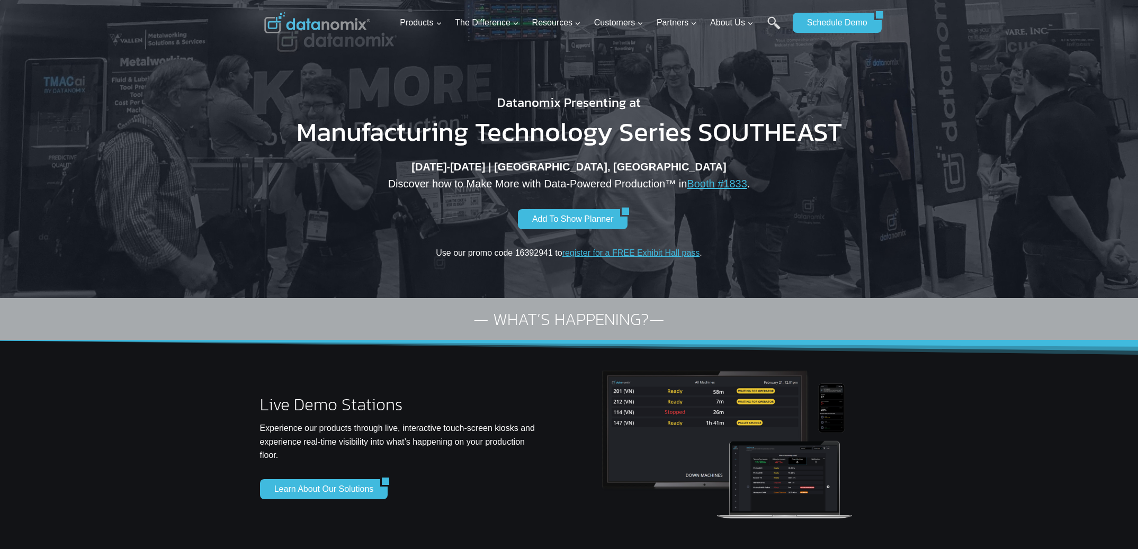
click at [318, 23] on img at bounding box center [317, 22] width 106 height 21
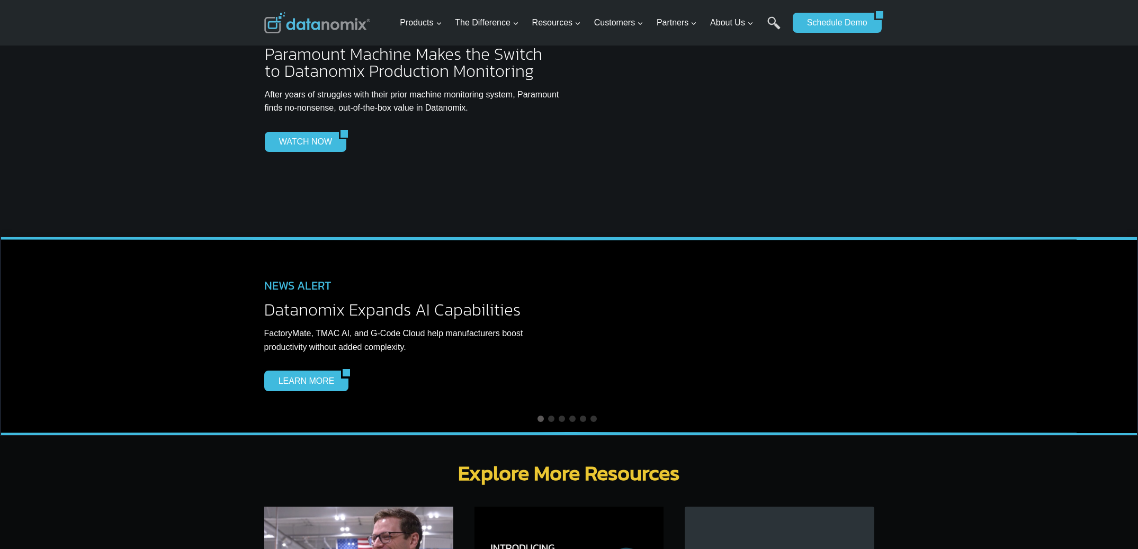
scroll to position [2706, 0]
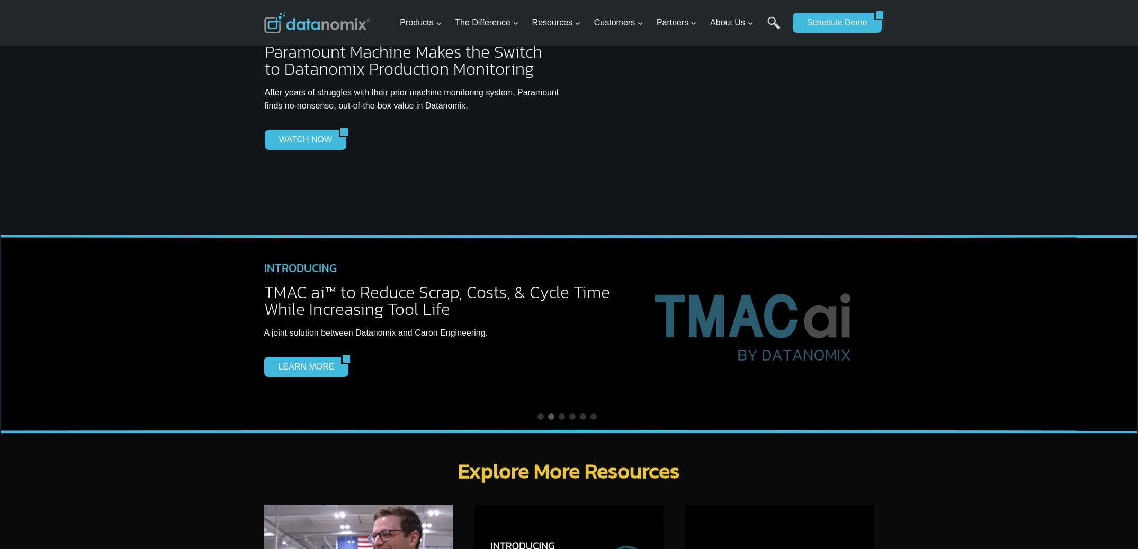
drag, startPoint x: 766, startPoint y: 285, endPoint x: 239, endPoint y: 318, distance: 527.9
click at [639, 318] on img at bounding box center [757, 321] width 236 height 138
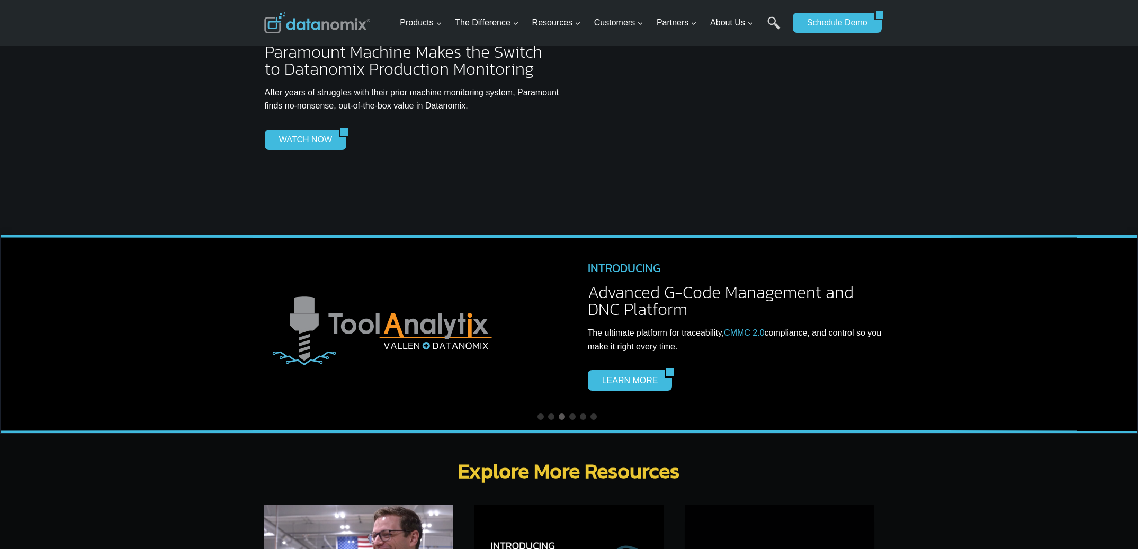
drag, startPoint x: 556, startPoint y: 294, endPoint x: 319, endPoint y: 315, distance: 238.1
click at [339, 313] on img at bounding box center [388, 332] width 244 height 82
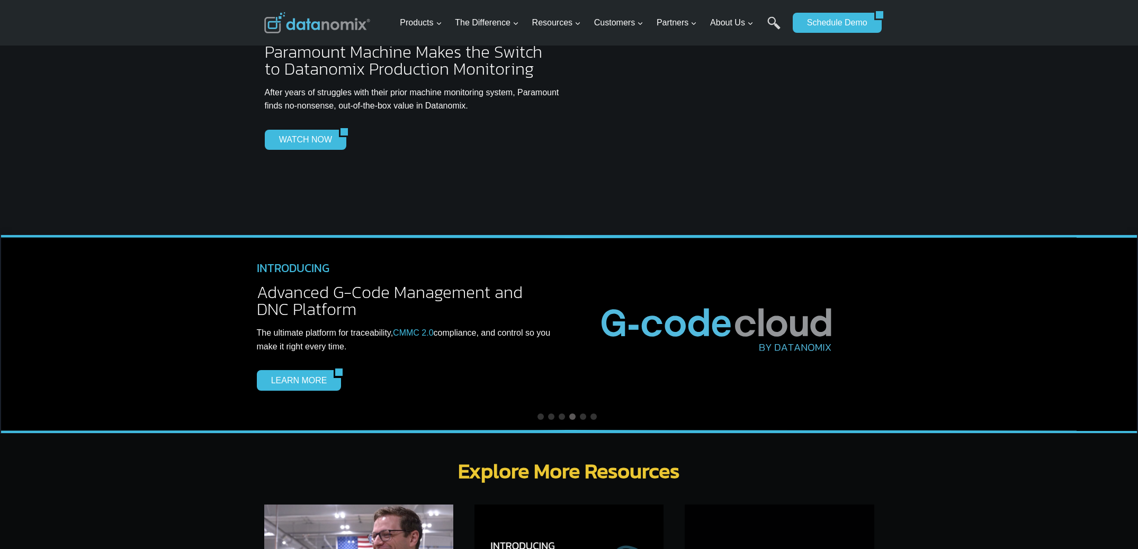
drag, startPoint x: 791, startPoint y: 283, endPoint x: 405, endPoint y: 313, distance: 387.2
click at [586, 315] on img at bounding box center [718, 325] width 265 height 88
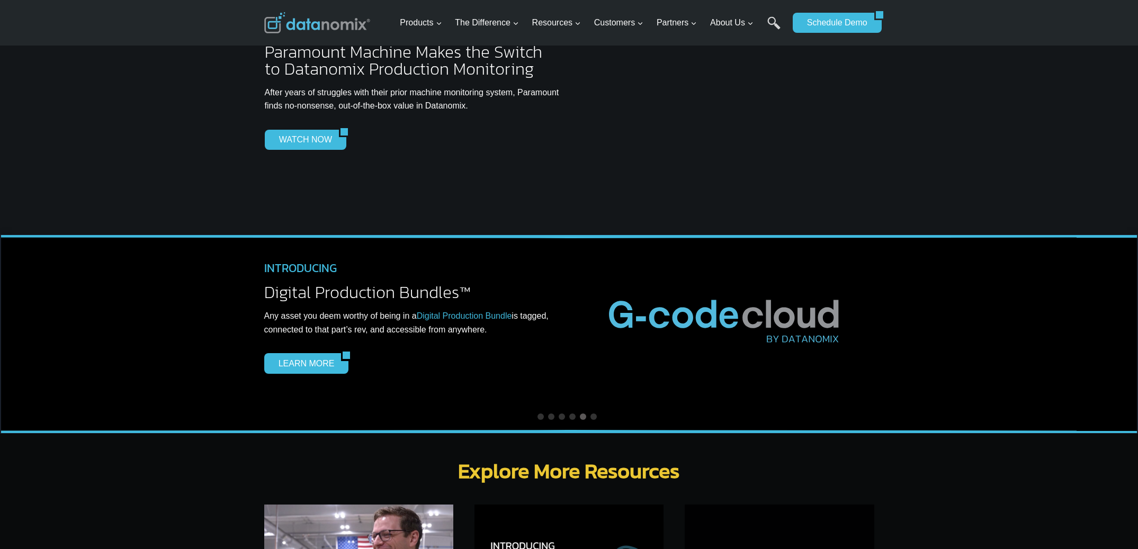
drag, startPoint x: 776, startPoint y: 276, endPoint x: 374, endPoint y: 306, distance: 403.0
click at [594, 304] on img at bounding box center [726, 317] width 265 height 88
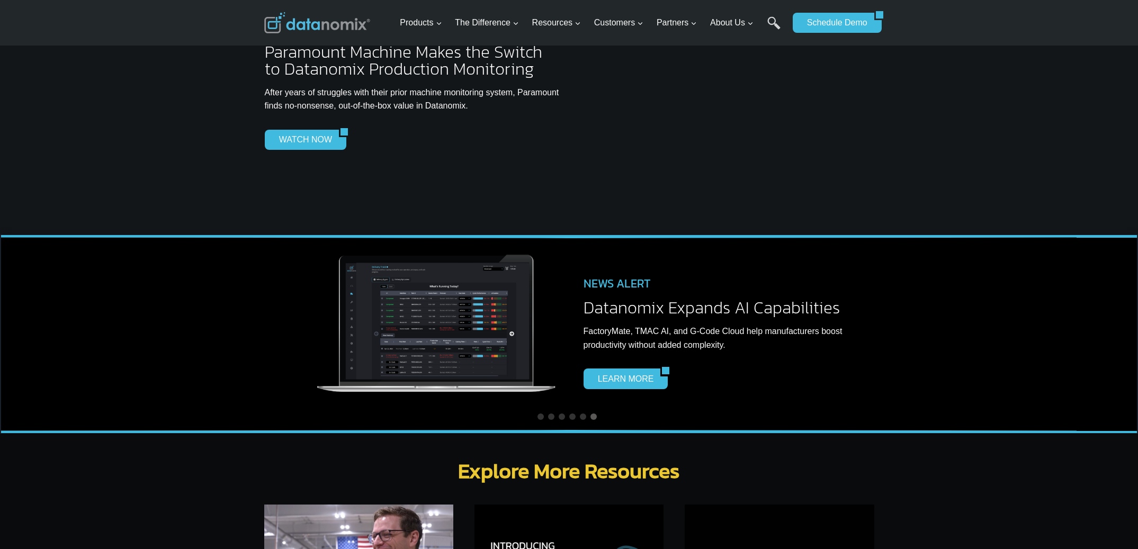
drag, startPoint x: 615, startPoint y: 290, endPoint x: 471, endPoint y: 300, distance: 143.8
click at [477, 299] on img at bounding box center [437, 325] width 244 height 144
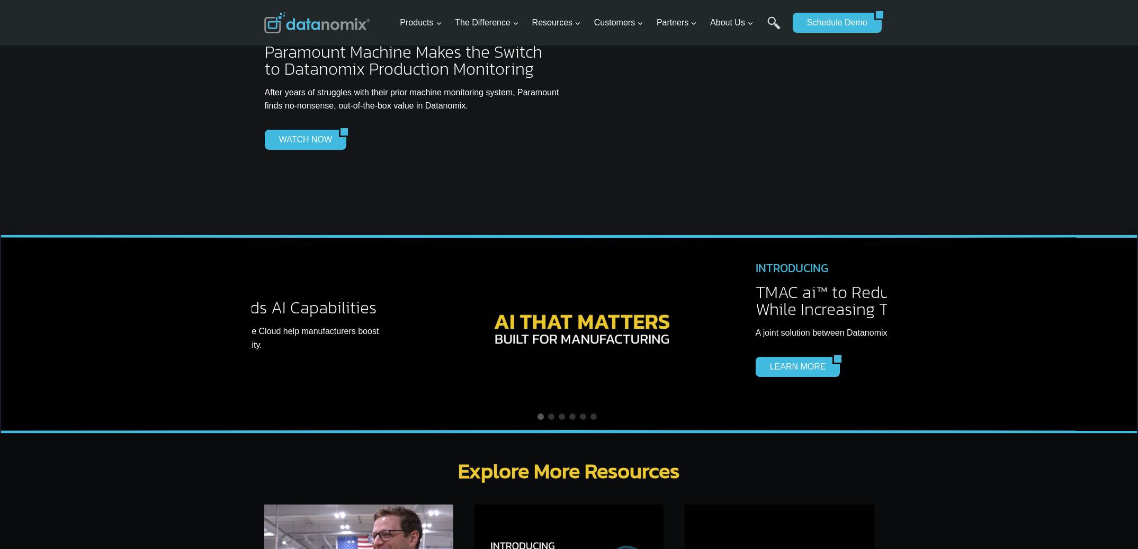
drag, startPoint x: 756, startPoint y: 277, endPoint x: 576, endPoint y: 297, distance: 181.0
click at [581, 297] on img at bounding box center [582, 332] width 297 height 168
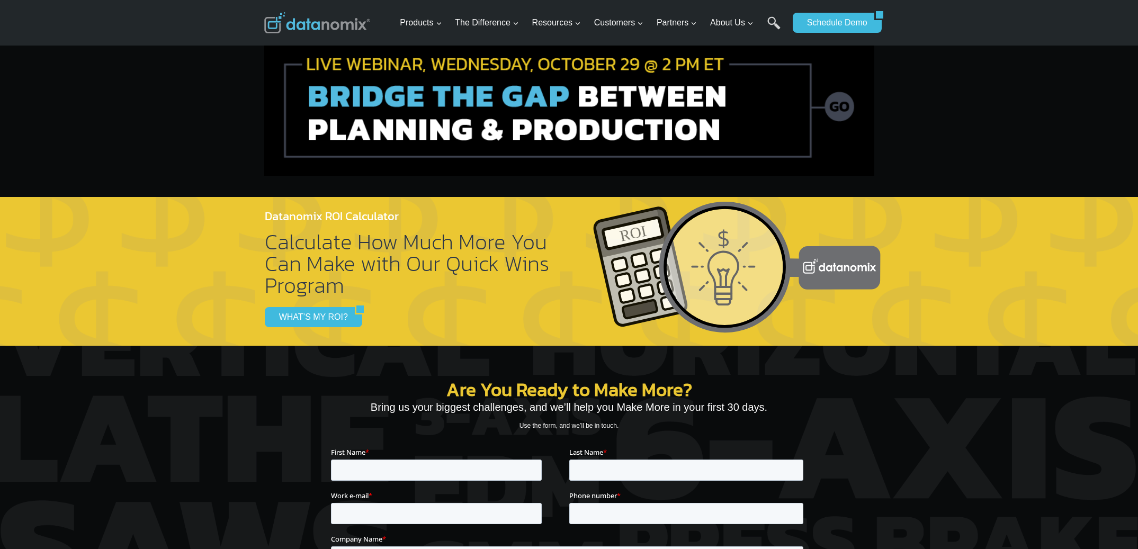
scroll to position [3147, 0]
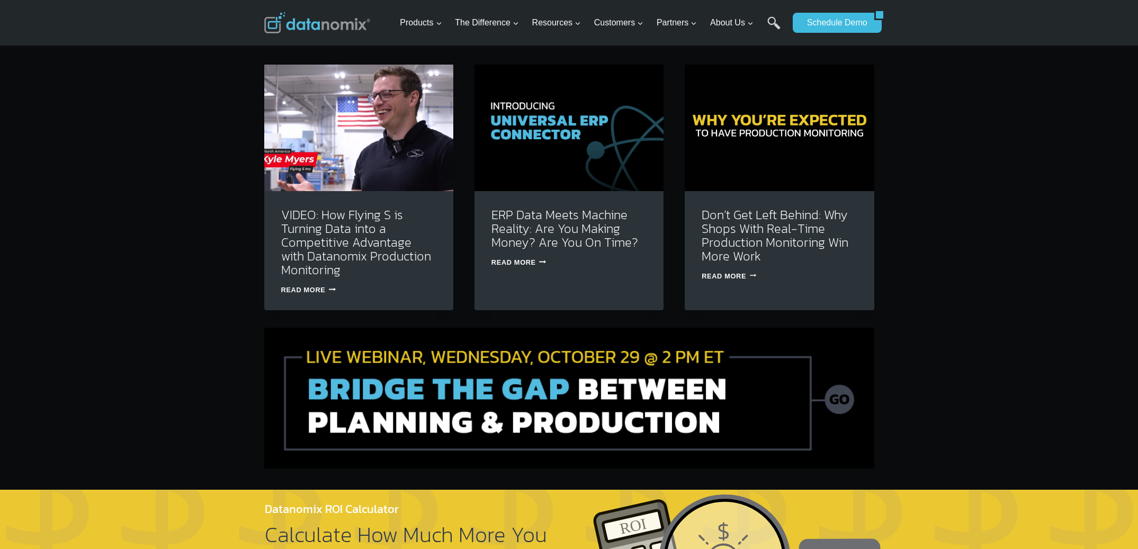
click at [478, 365] on img at bounding box center [569, 398] width 610 height 141
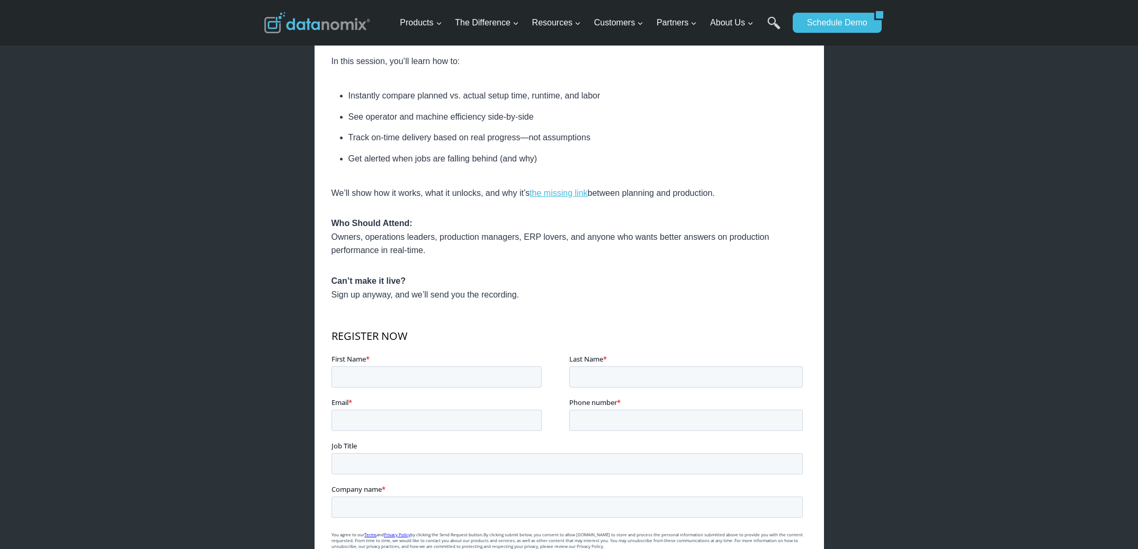
scroll to position [478, 0]
